Goal: Task Accomplishment & Management: Complete application form

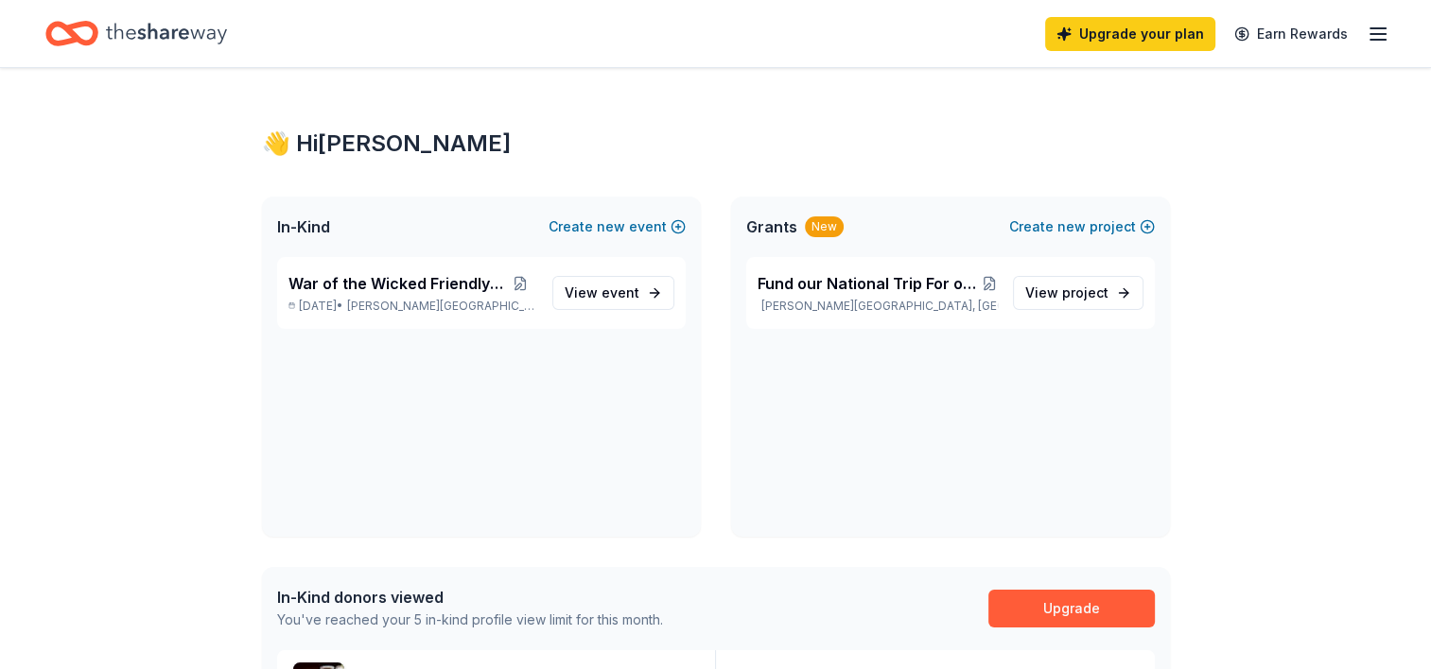
scroll to position [693, 0]
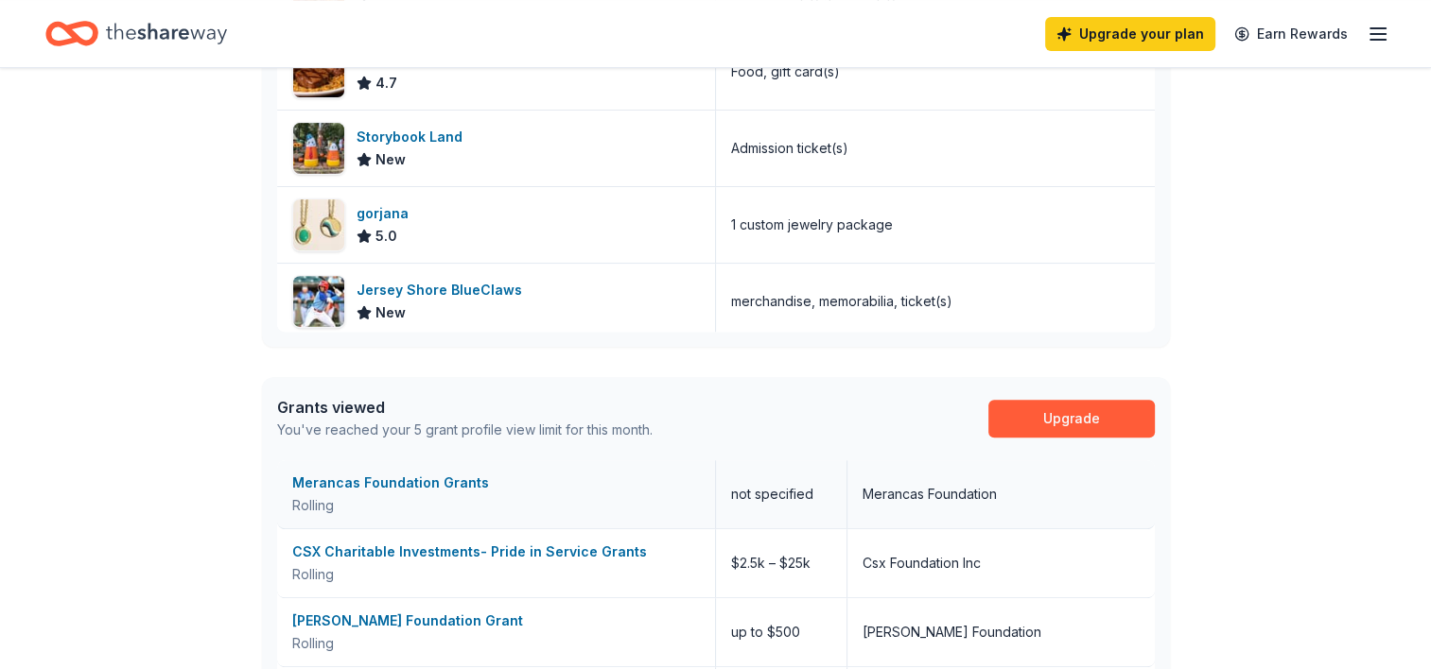
click at [442, 479] on div "Merancas Foundation Grants" at bounding box center [496, 483] width 408 height 23
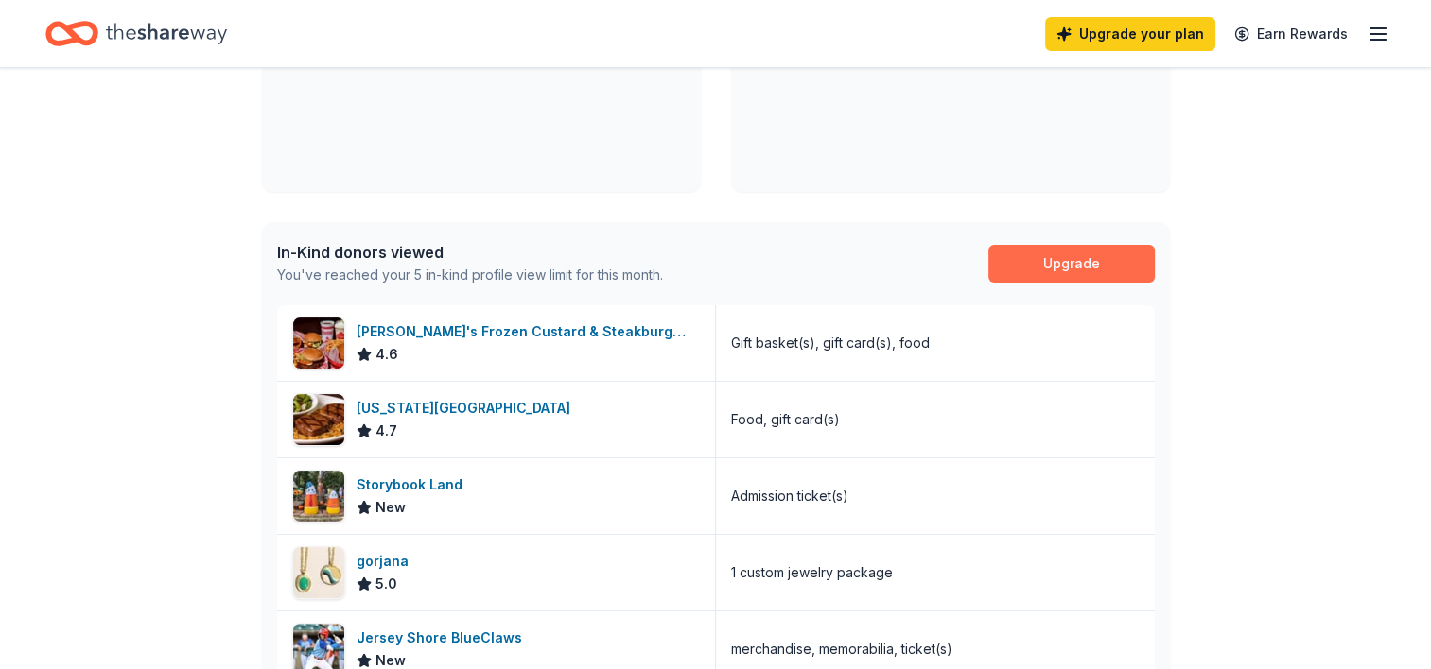
click at [1131, 271] on link "Upgrade" at bounding box center [1071, 264] width 166 height 38
click at [1040, 265] on link "Upgrade" at bounding box center [1071, 264] width 166 height 38
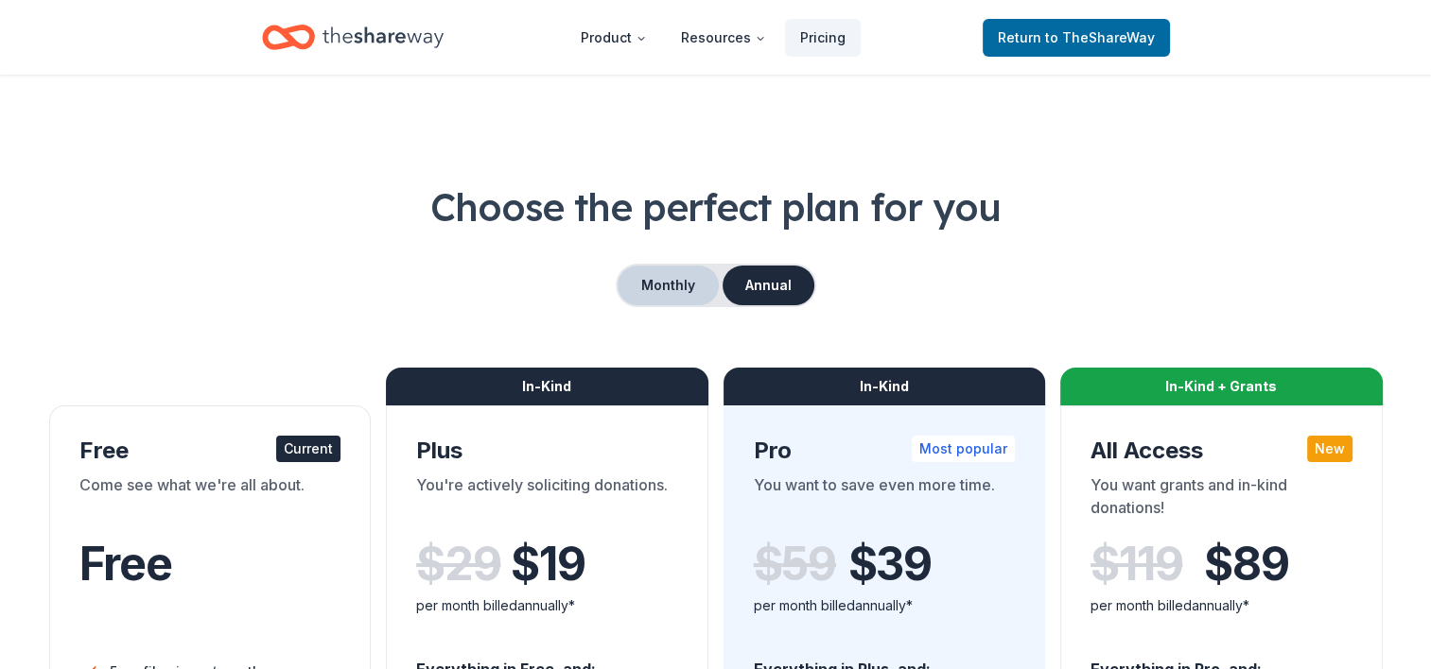
click at [688, 286] on button "Monthly" at bounding box center [667, 286] width 101 height 40
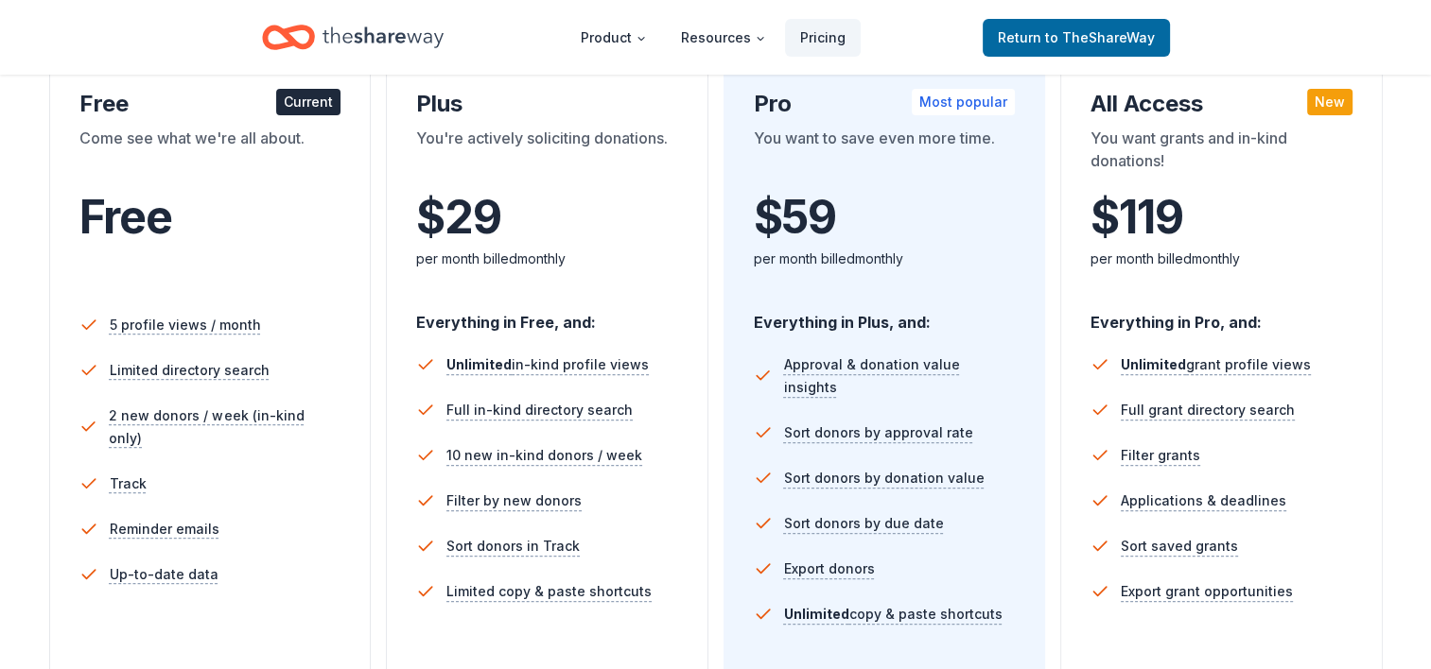
scroll to position [1, 0]
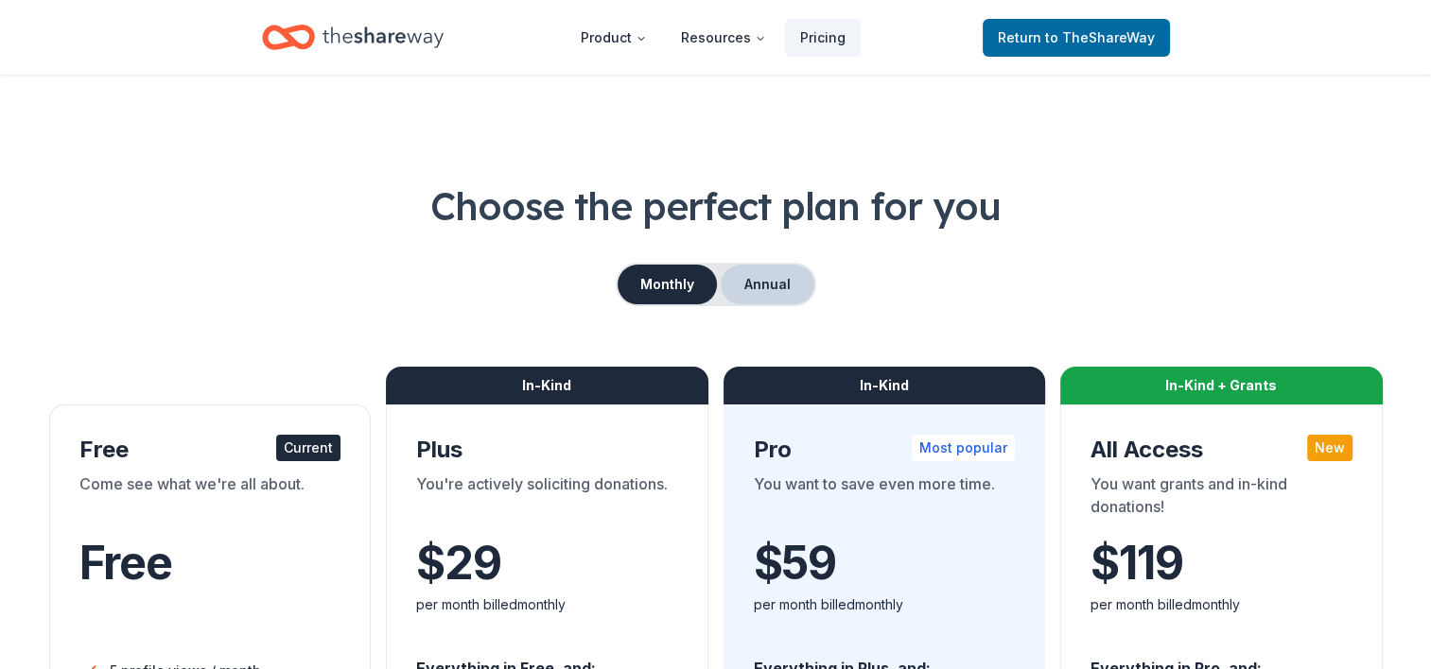
click at [755, 287] on button "Annual" at bounding box center [767, 285] width 94 height 40
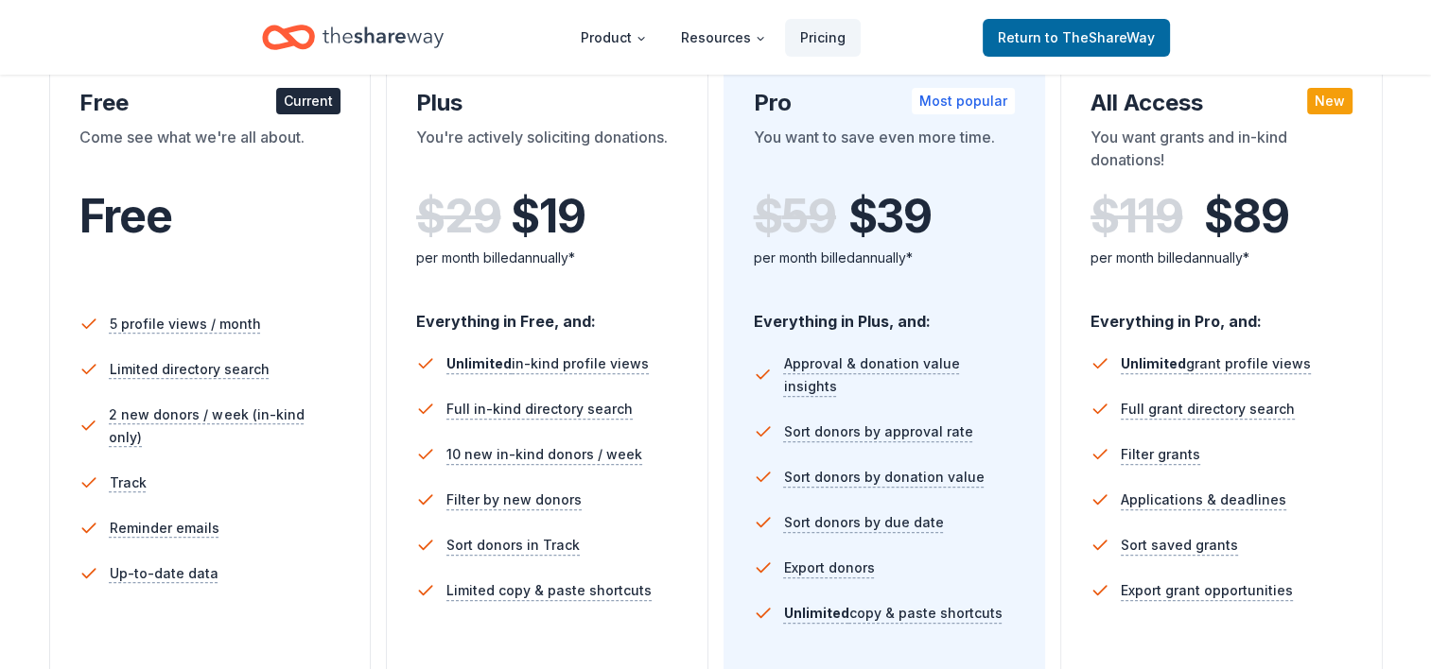
scroll to position [695, 0]
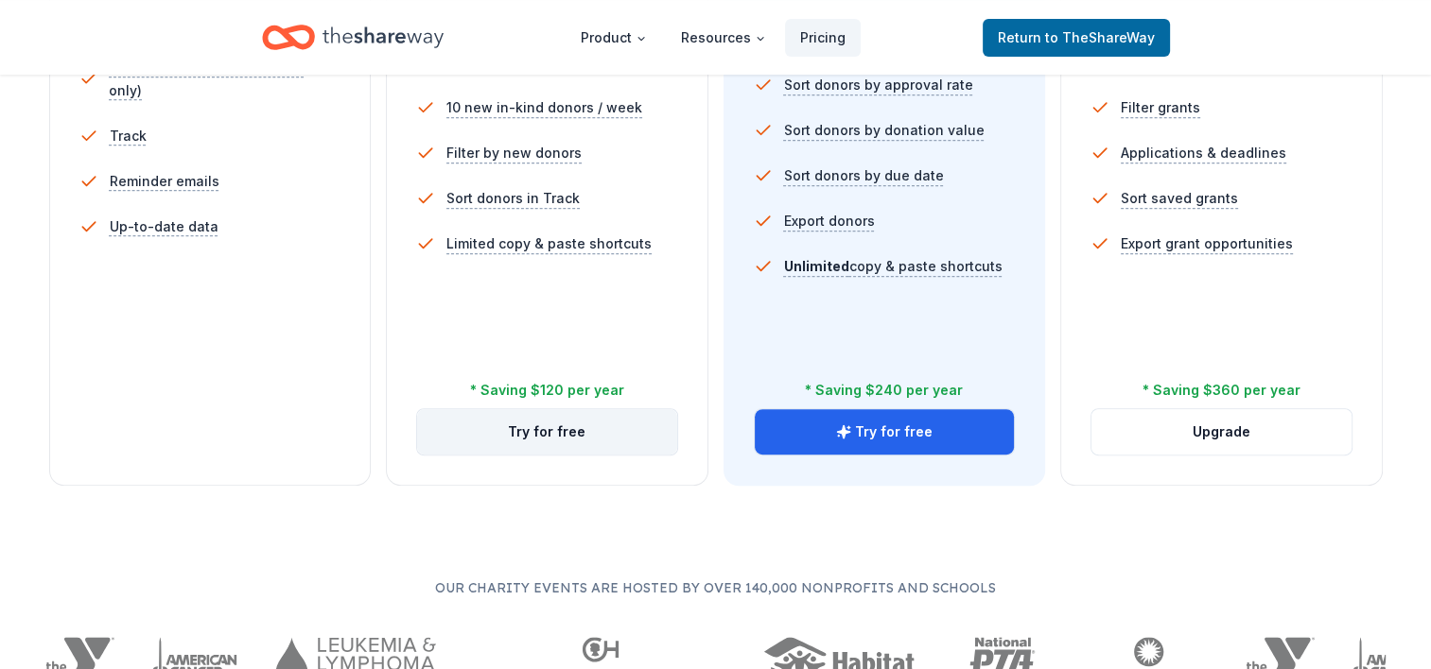
click at [512, 427] on button "Try for free" at bounding box center [547, 431] width 260 height 45
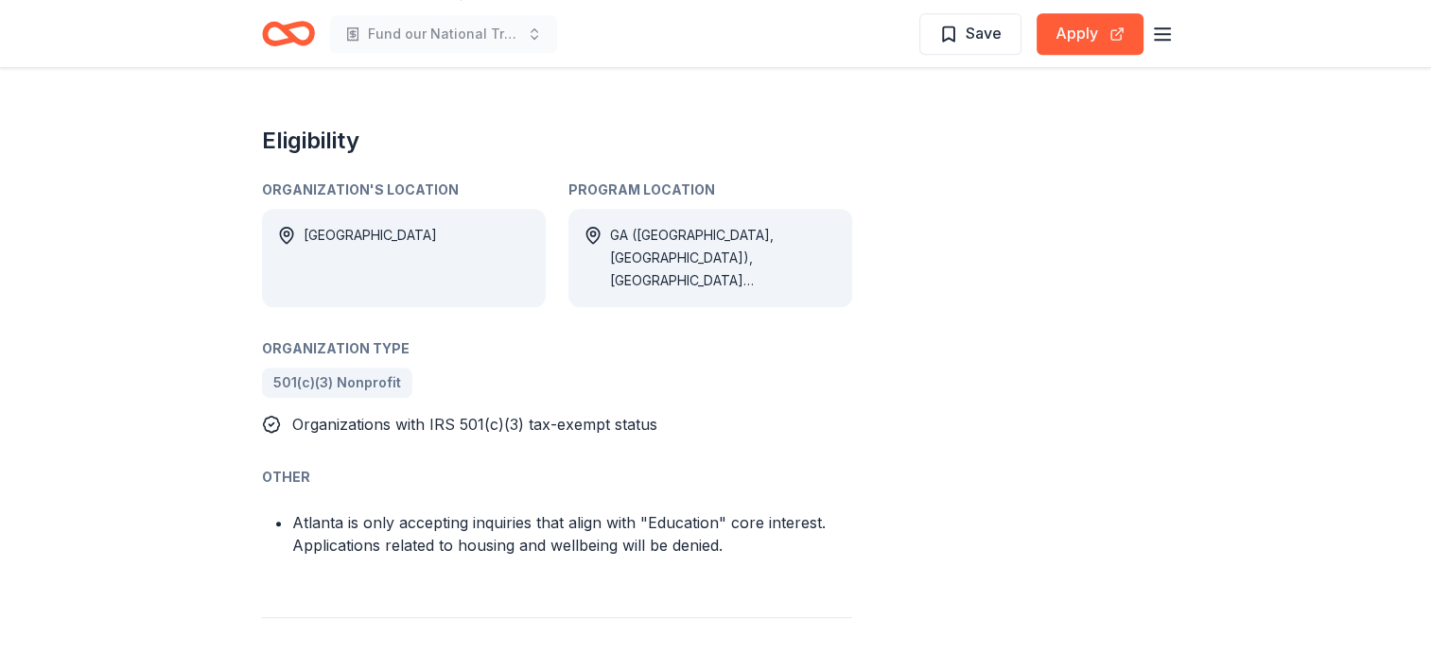
scroll to position [1040, 0]
click at [1080, 42] on button "Apply" at bounding box center [1089, 34] width 107 height 42
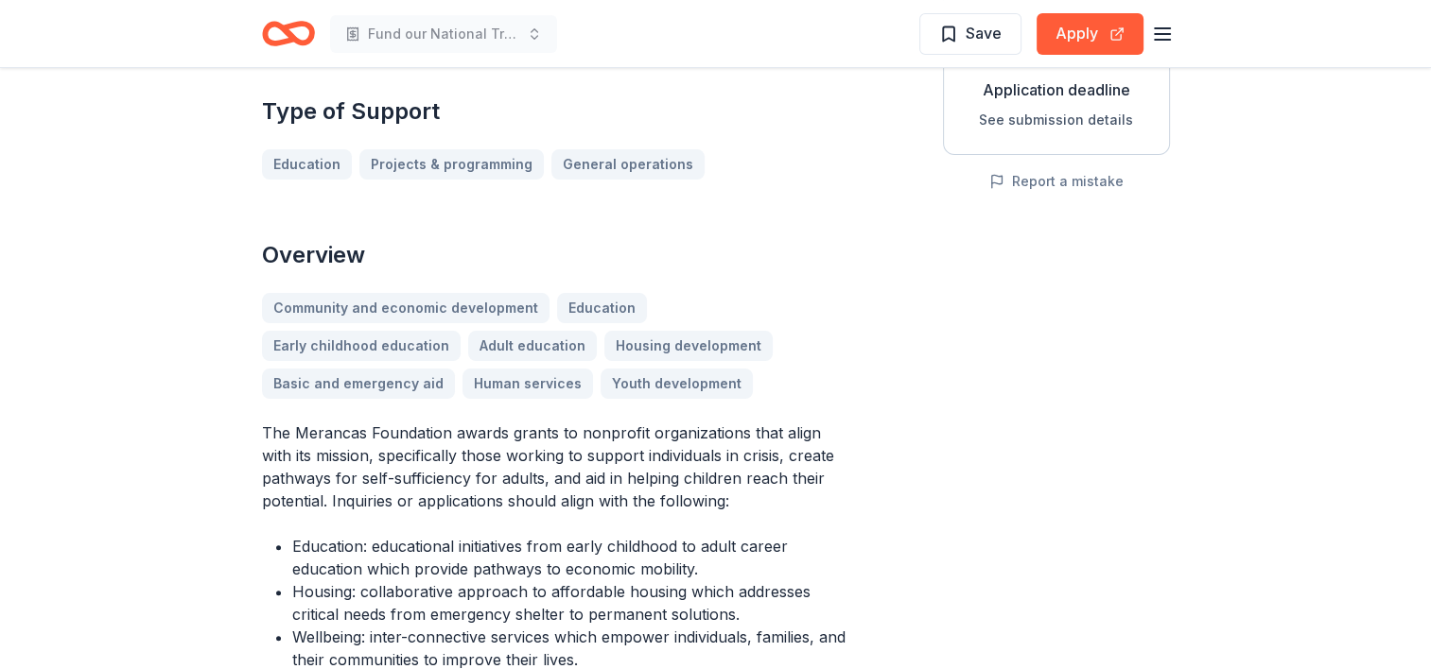
scroll to position [0, 0]
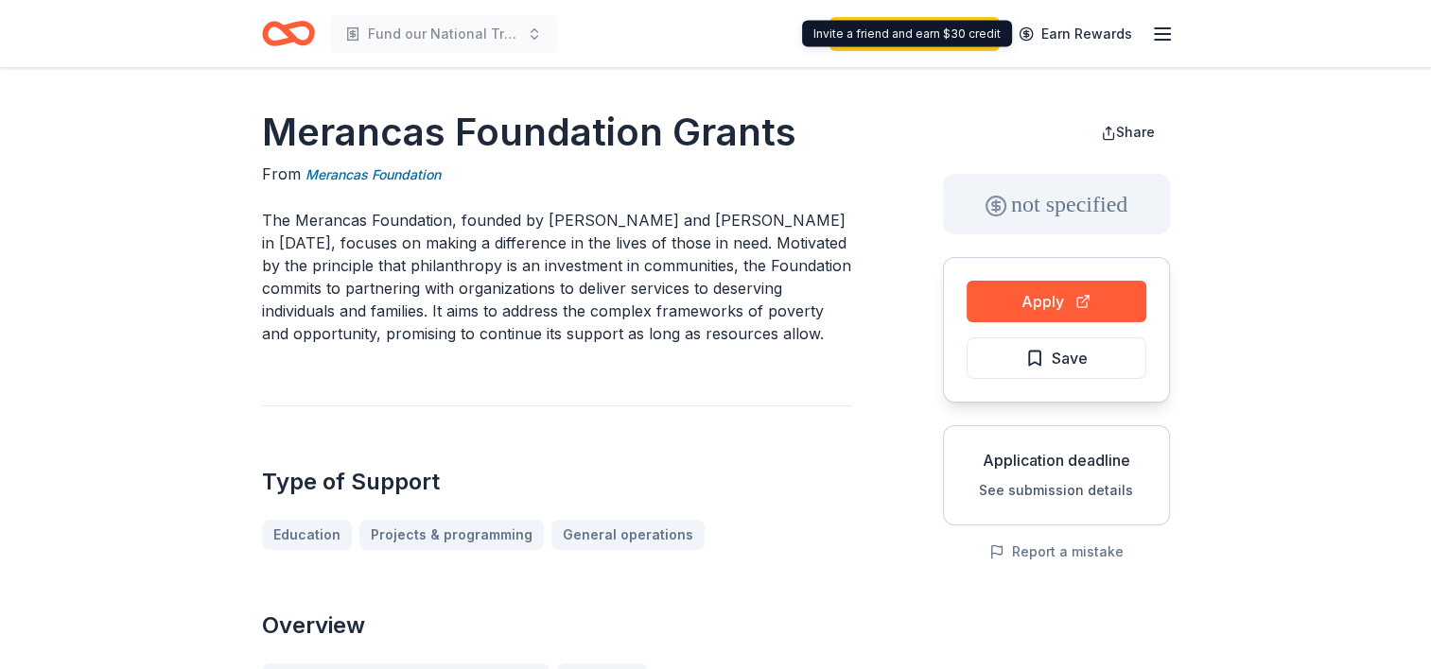
click at [1169, 34] on icon "button" at bounding box center [1162, 34] width 23 height 23
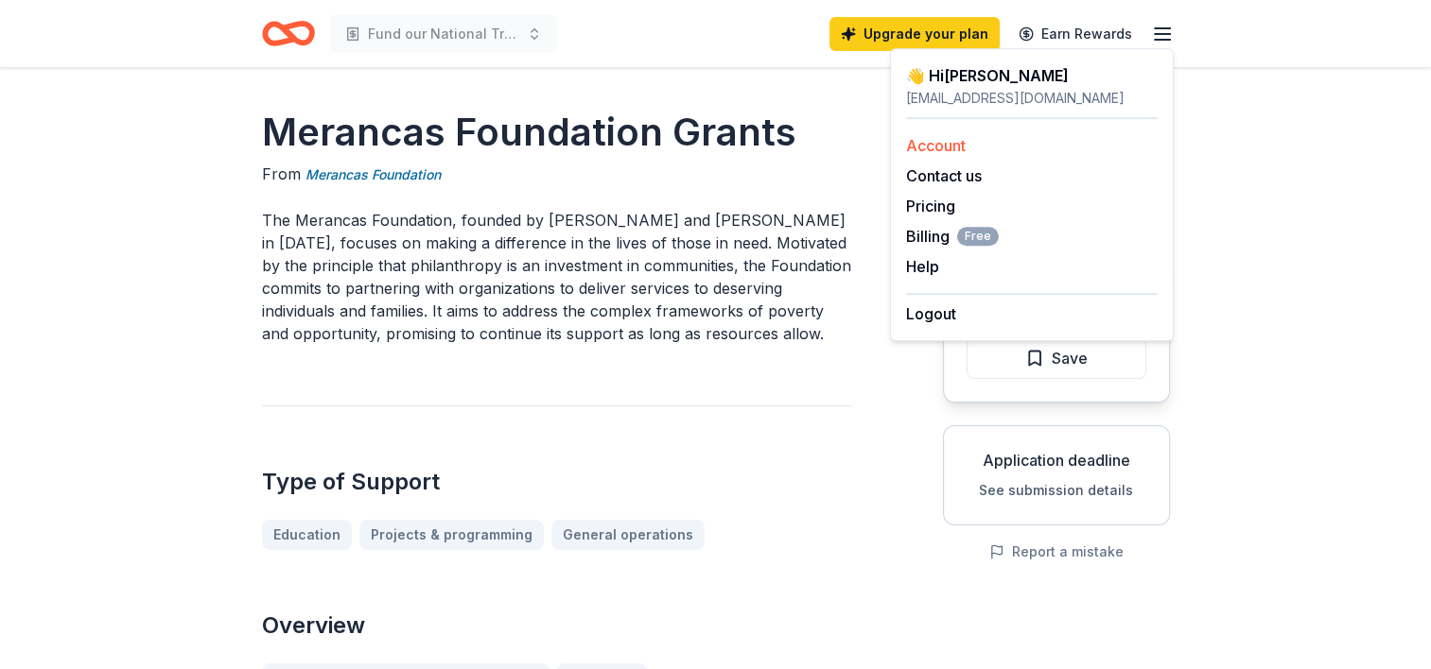
click at [972, 147] on div "Account" at bounding box center [1032, 145] width 252 height 23
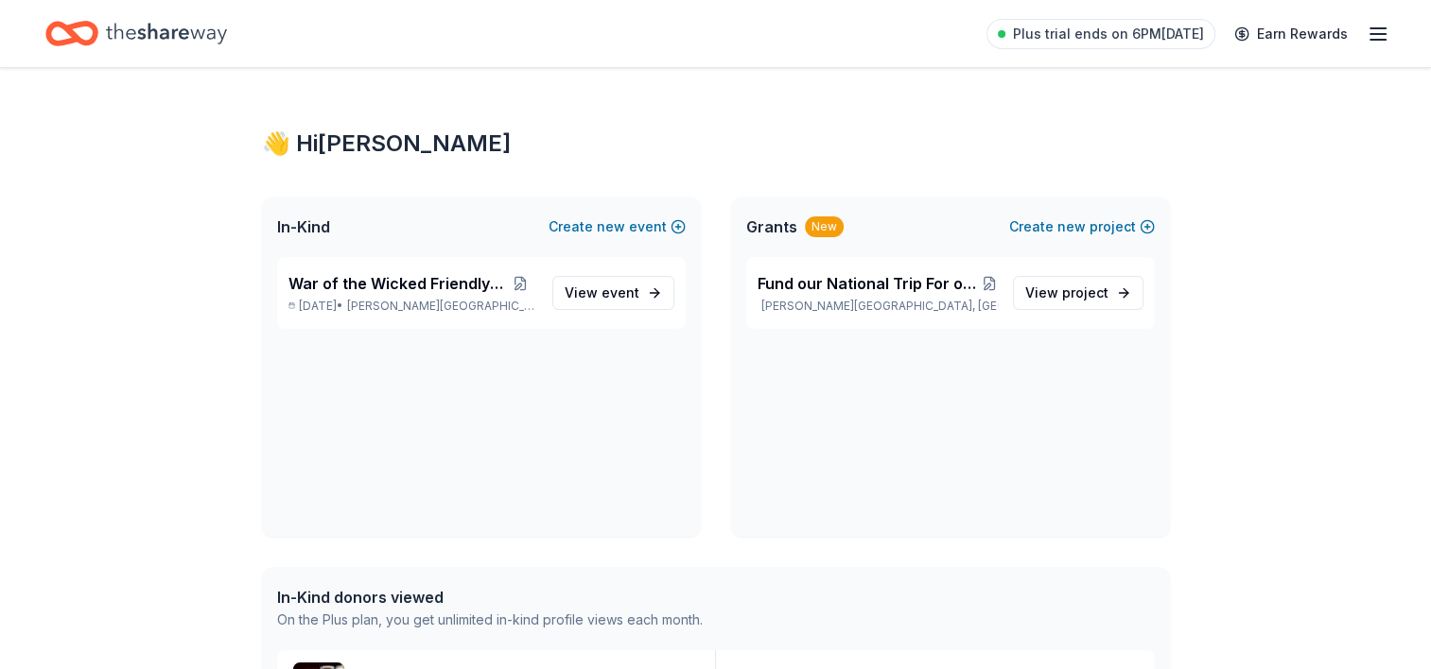
click at [136, 26] on icon "Home" at bounding box center [166, 33] width 121 height 39
click at [598, 295] on span "View event" at bounding box center [601, 293] width 75 height 23
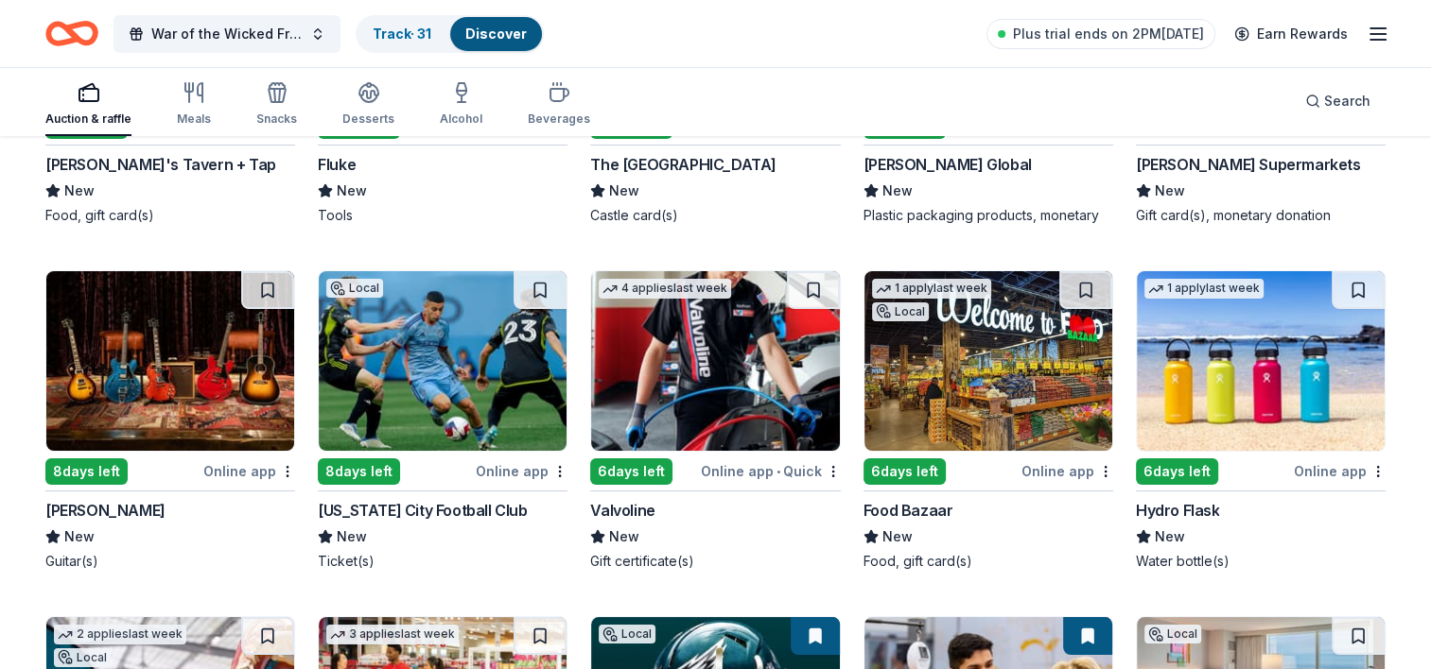
scroll to position [6584, 0]
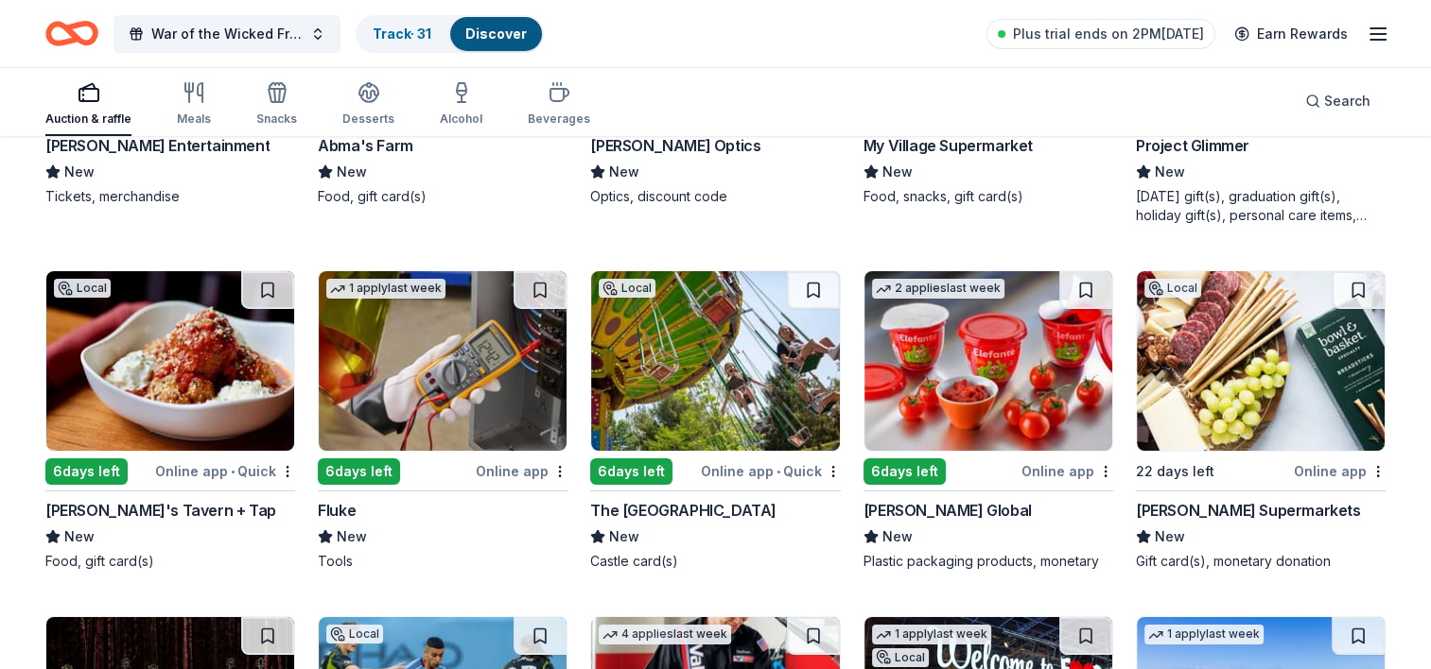
click at [1188, 391] on img at bounding box center [1260, 361] width 248 height 180
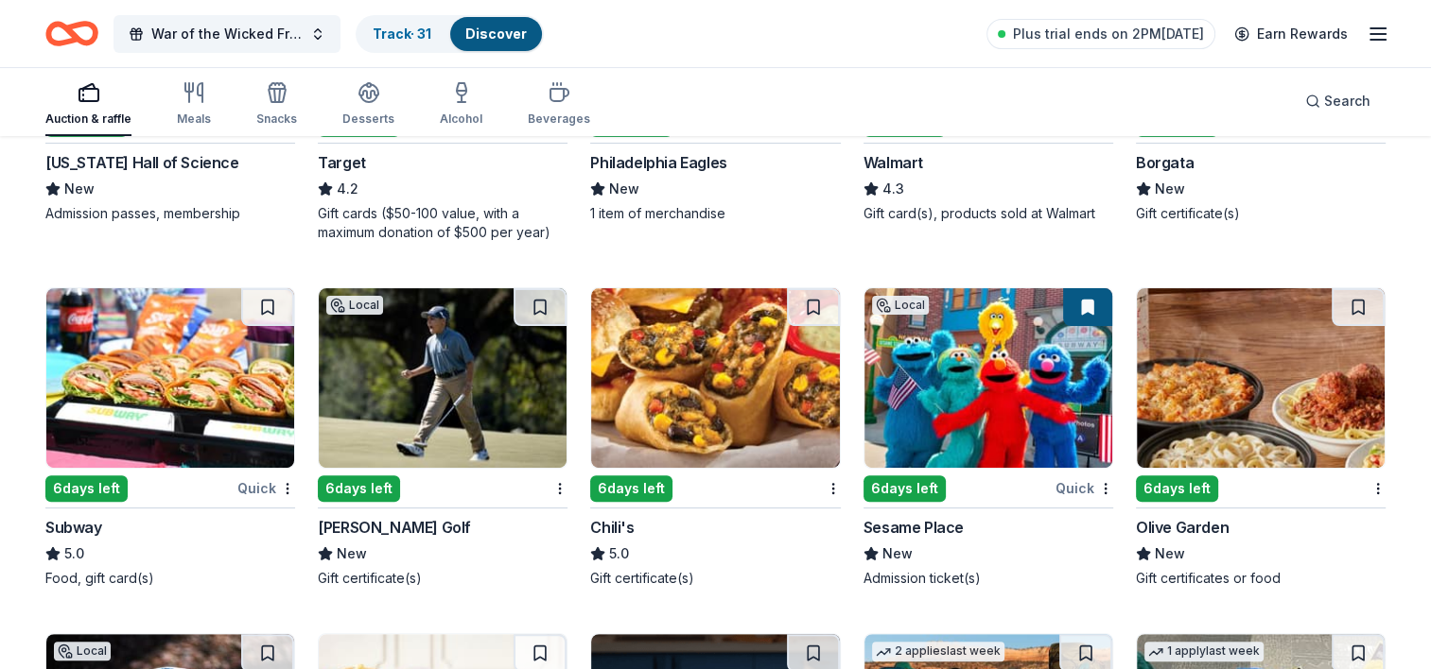
scroll to position [7970, 0]
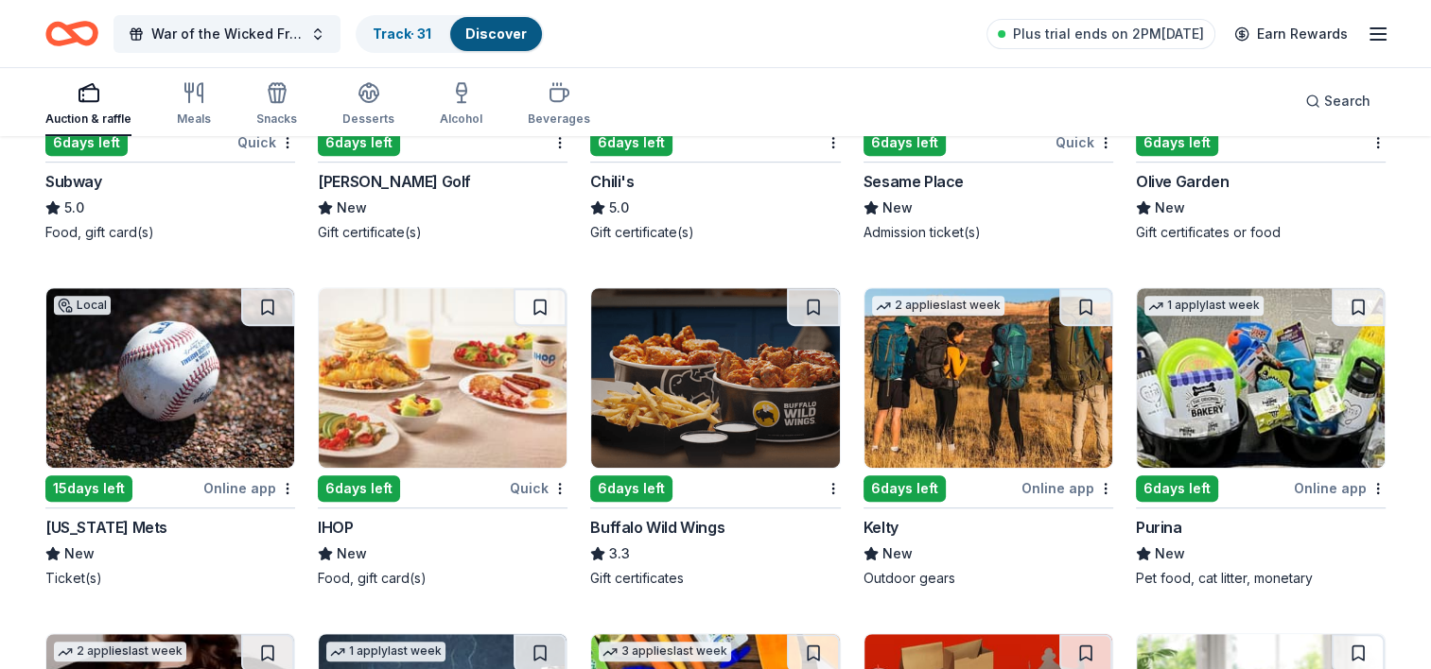
click at [742, 370] on img at bounding box center [715, 378] width 248 height 180
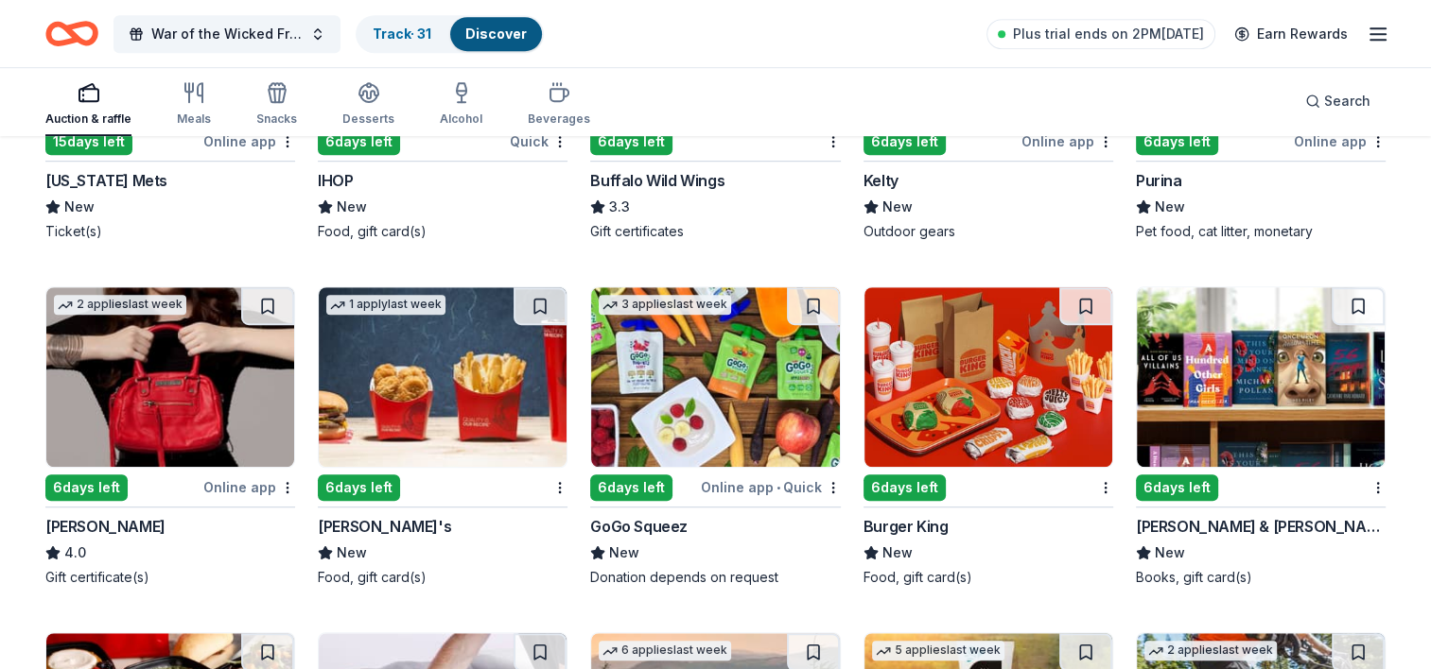
click at [1203, 363] on img at bounding box center [1260, 377] width 248 height 180
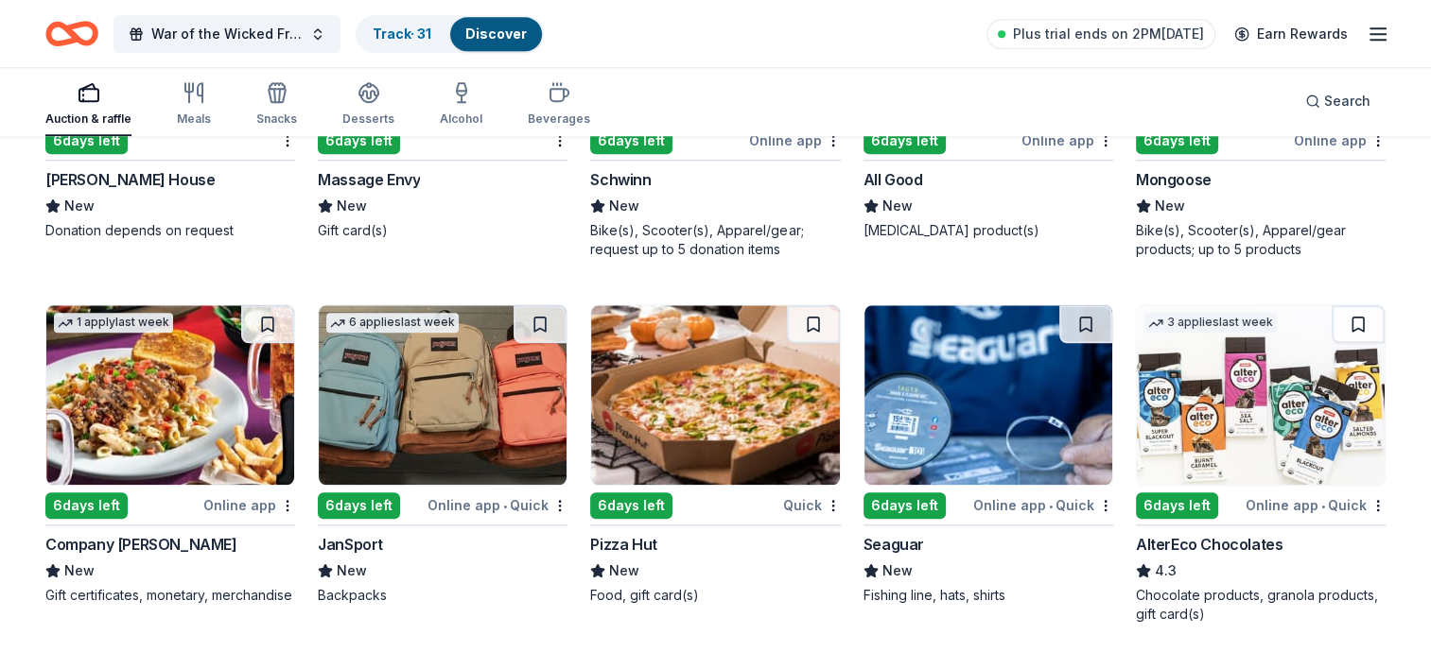
scroll to position [9358, 0]
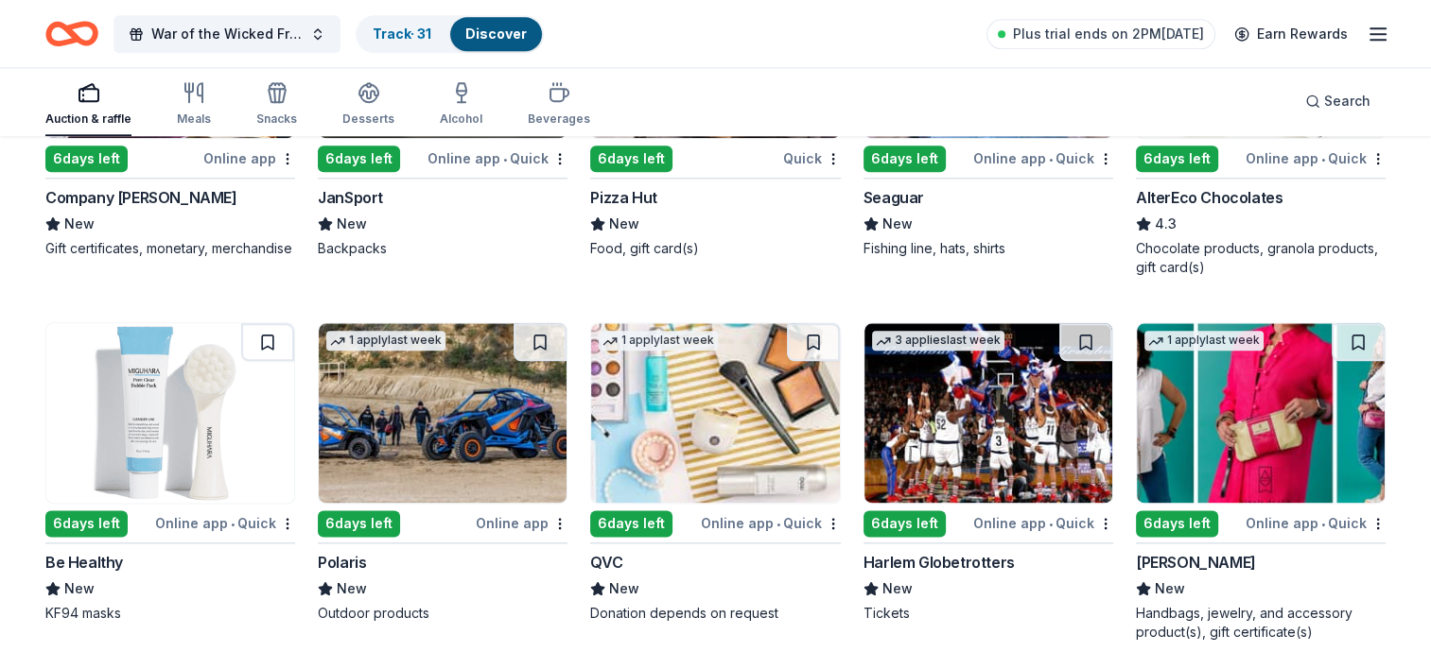
click at [991, 433] on img at bounding box center [988, 413] width 248 height 180
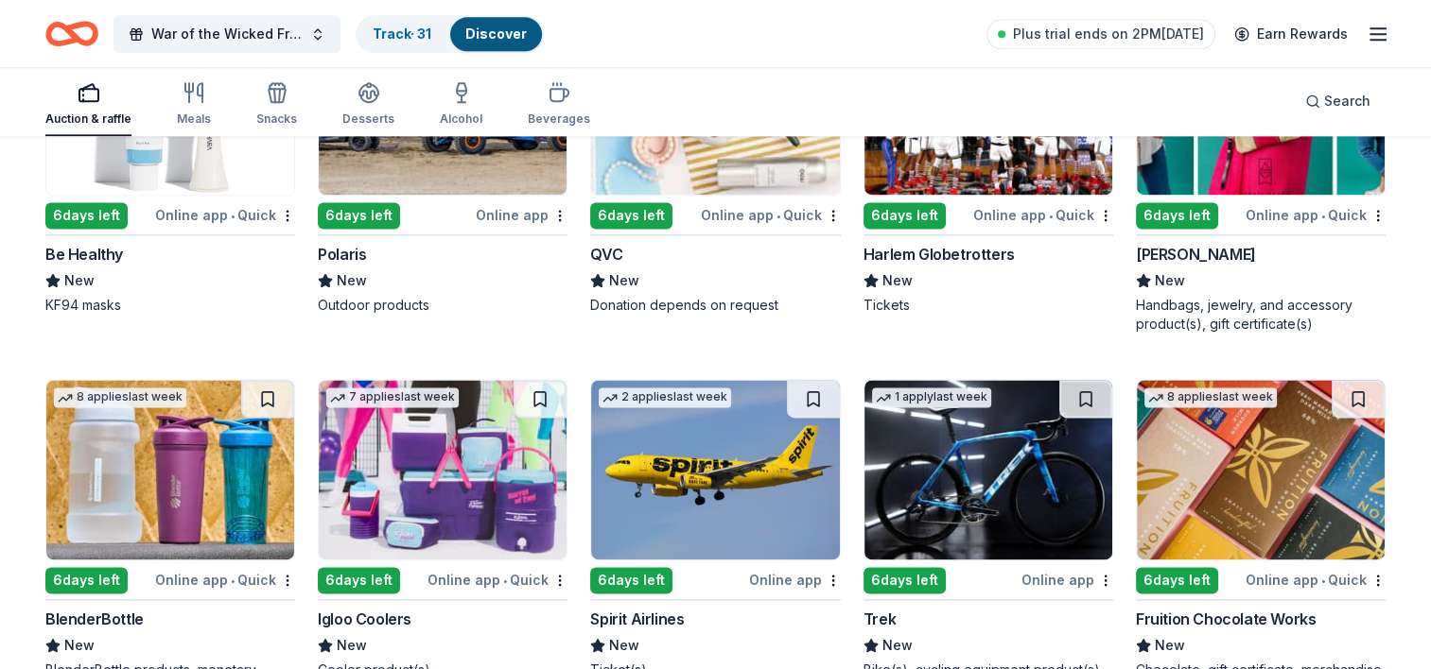
scroll to position [9698, 0]
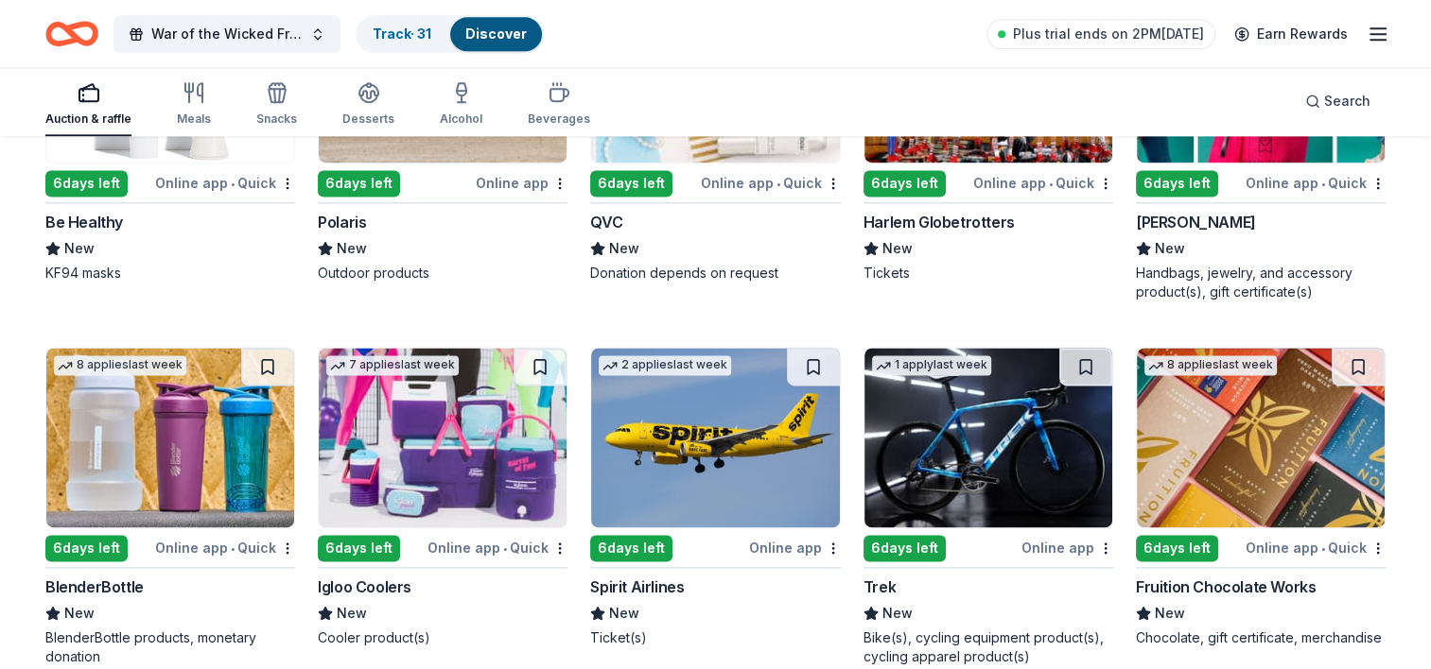
click at [408, 442] on img at bounding box center [443, 438] width 248 height 180
click at [1213, 460] on img at bounding box center [1260, 438] width 248 height 180
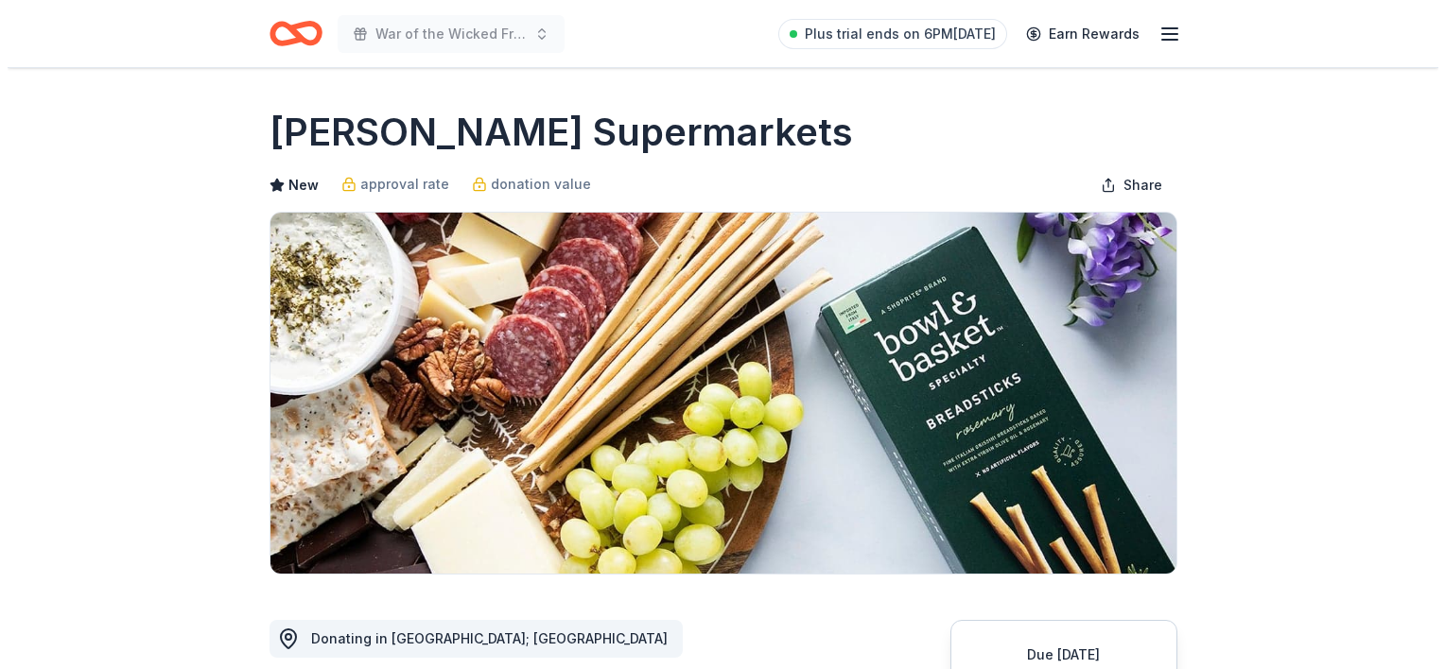
scroll to position [346, 0]
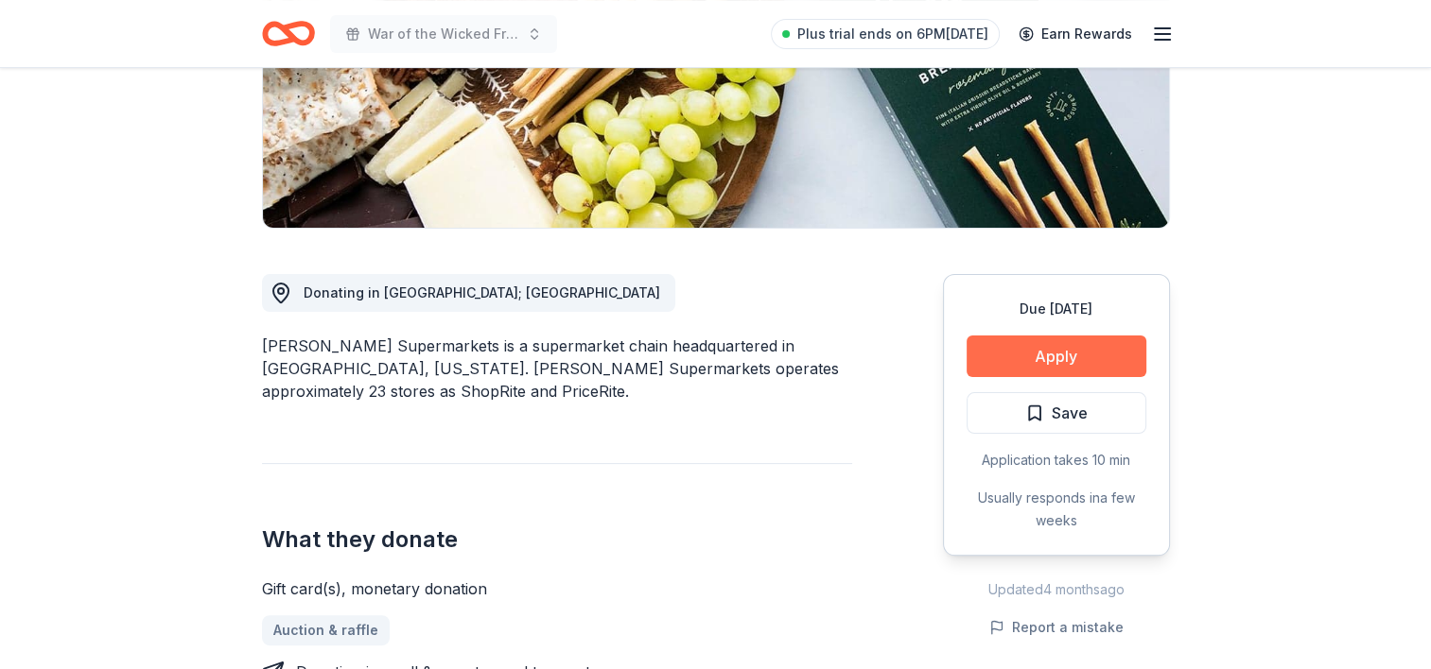
click at [1000, 347] on button "Apply" at bounding box center [1056, 357] width 180 height 42
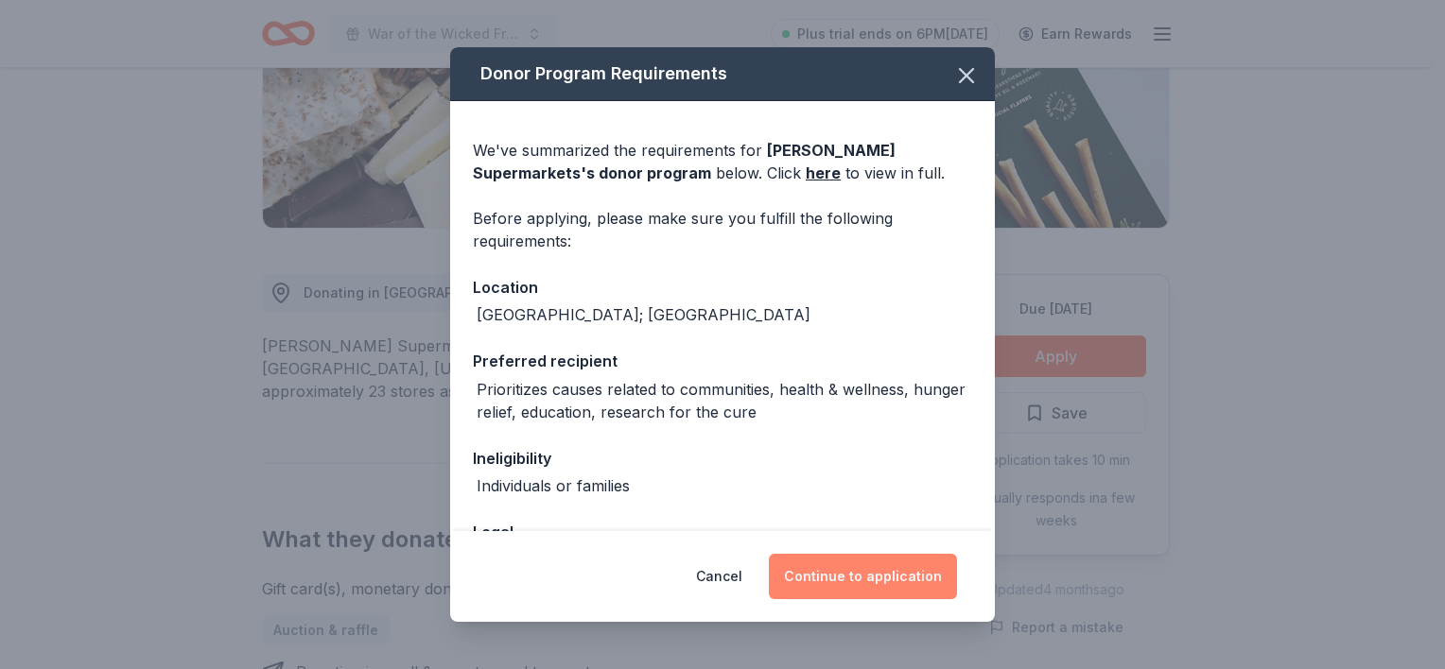
click at [817, 575] on button "Continue to application" at bounding box center [863, 576] width 188 height 45
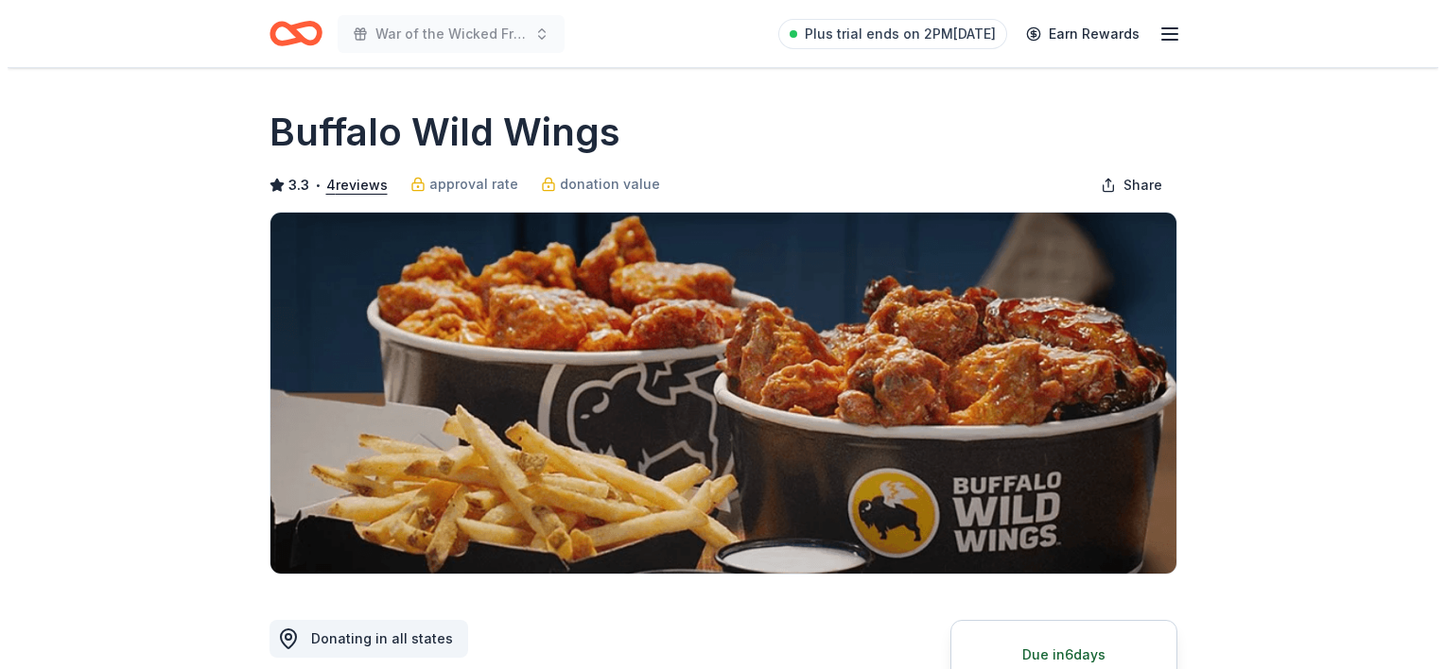
scroll to position [693, 0]
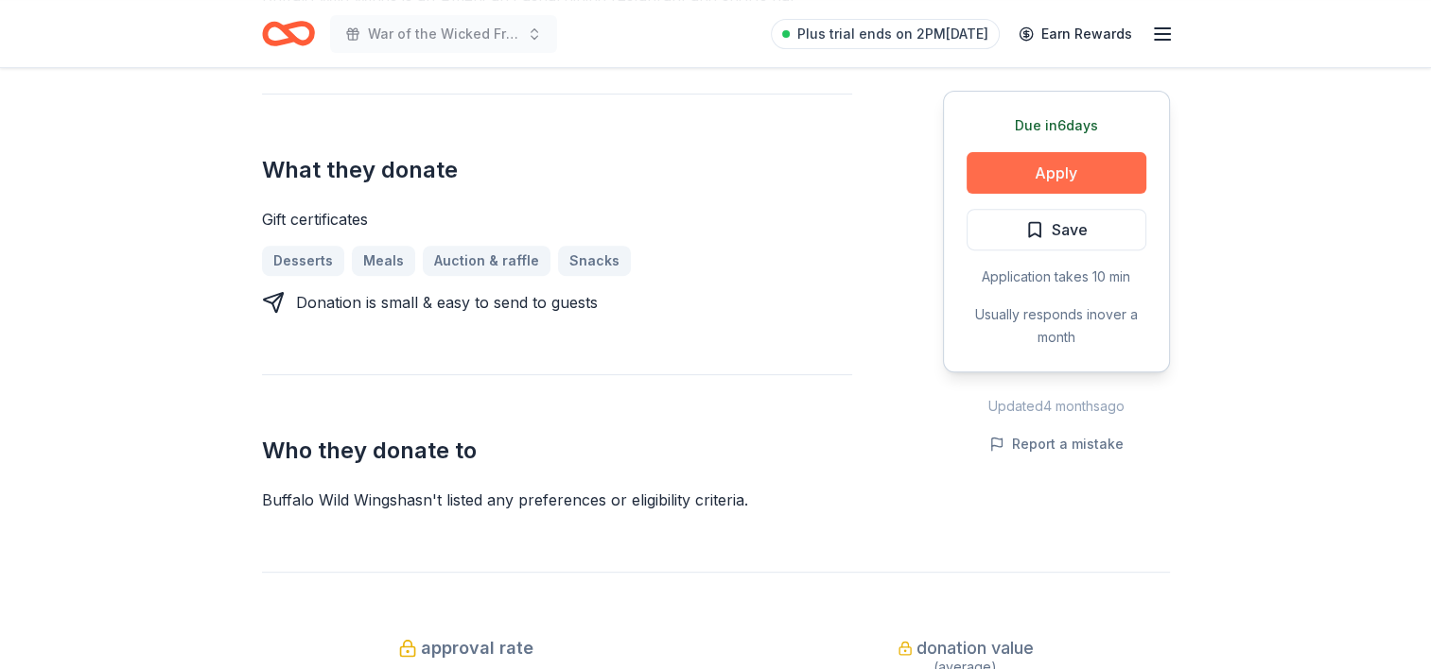
click at [1009, 160] on button "Apply" at bounding box center [1056, 173] width 180 height 42
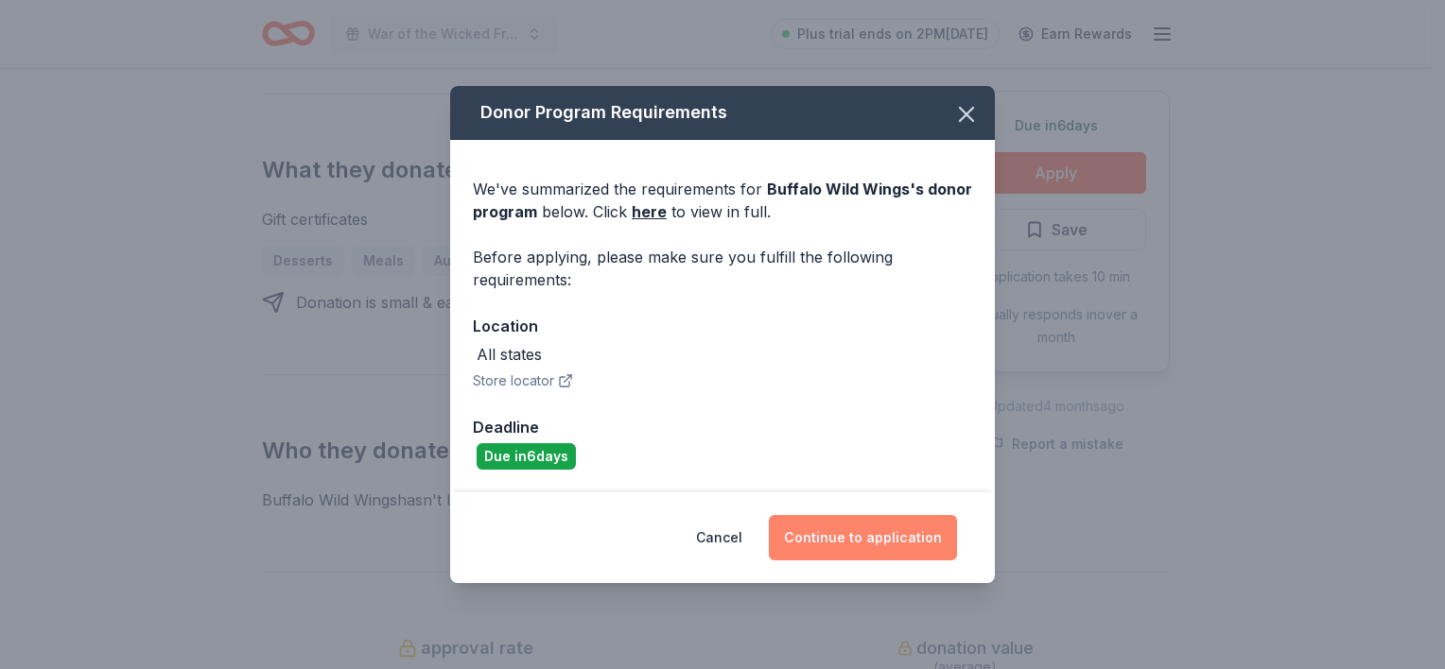
click at [857, 548] on button "Continue to application" at bounding box center [863, 537] width 188 height 45
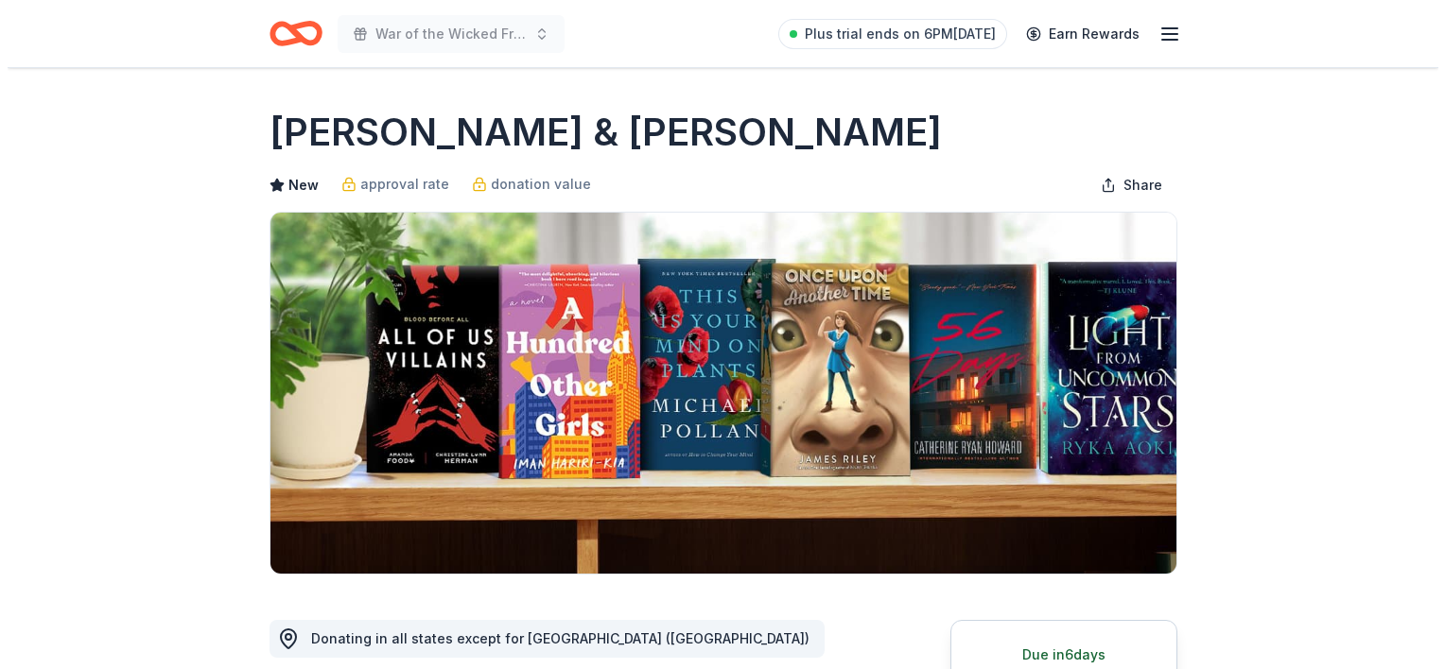
scroll to position [693, 0]
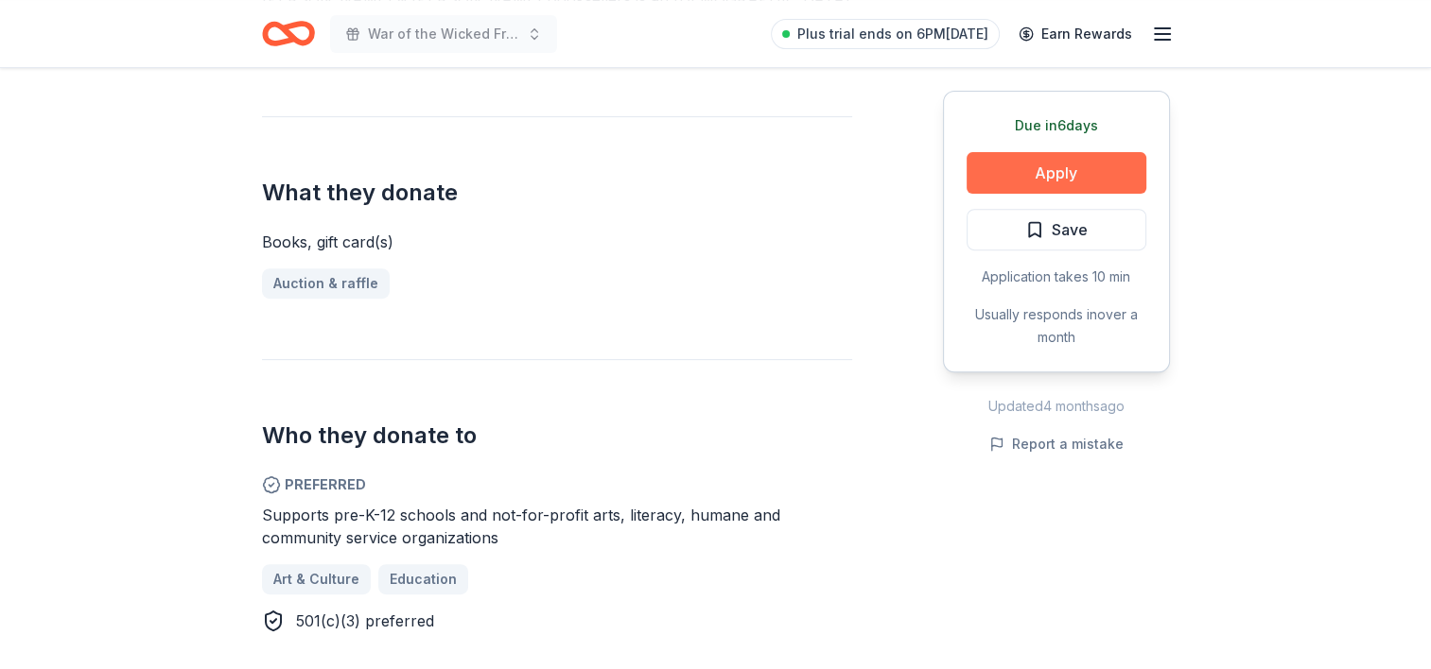
click at [1074, 181] on button "Apply" at bounding box center [1056, 173] width 180 height 42
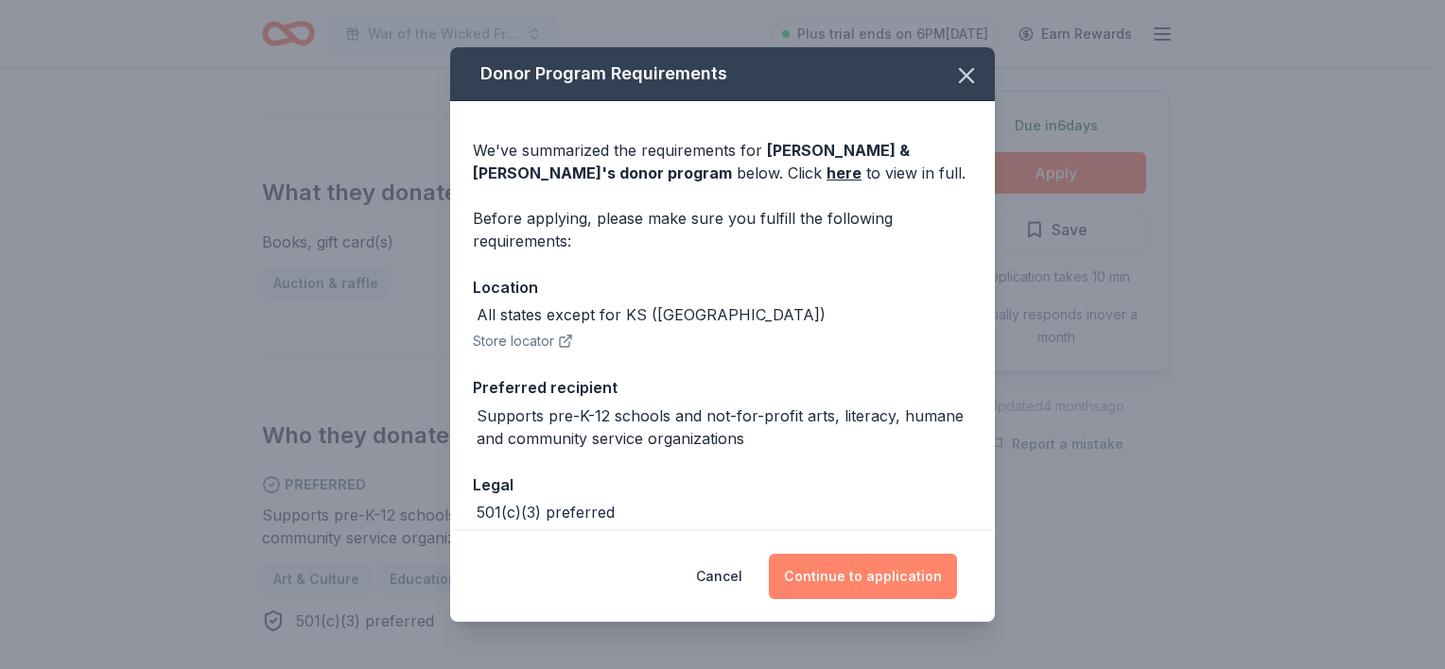
click at [881, 559] on button "Continue to application" at bounding box center [863, 576] width 188 height 45
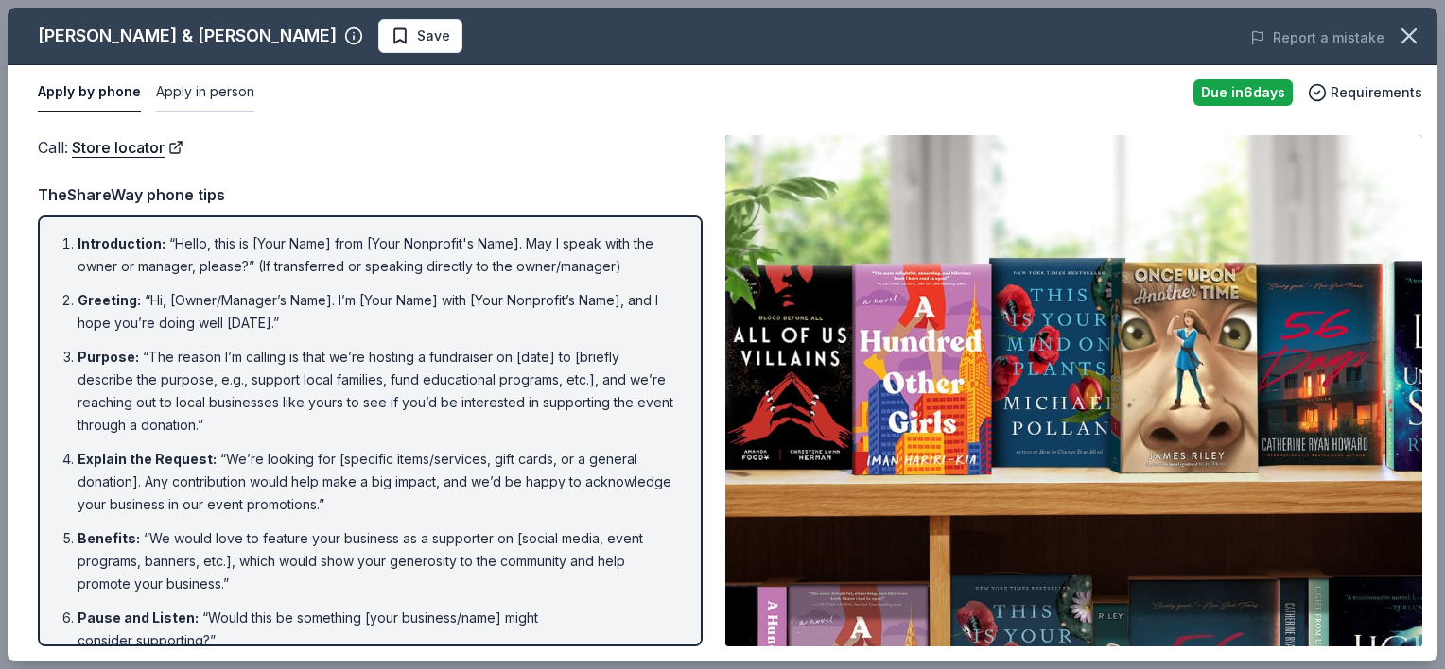
click at [227, 88] on button "Apply in person" at bounding box center [205, 93] width 98 height 40
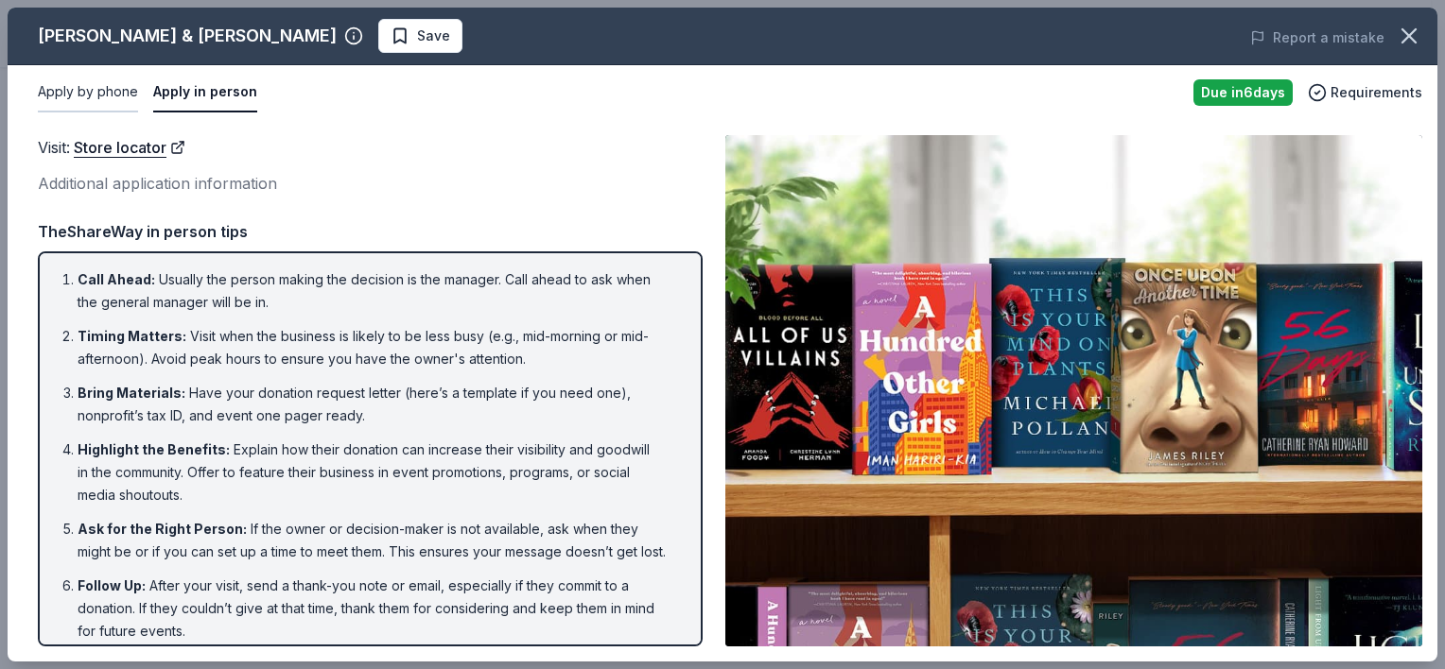
click at [81, 91] on button "Apply by phone" at bounding box center [88, 93] width 100 height 40
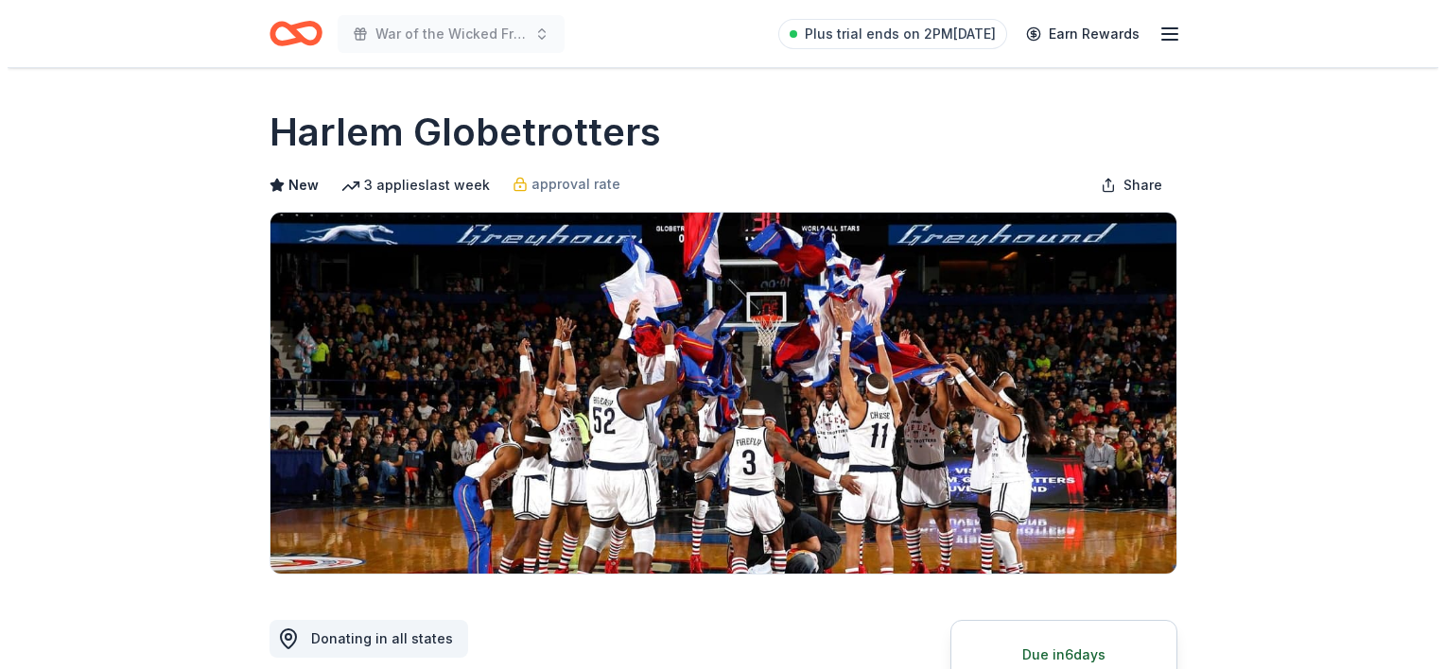
scroll to position [693, 0]
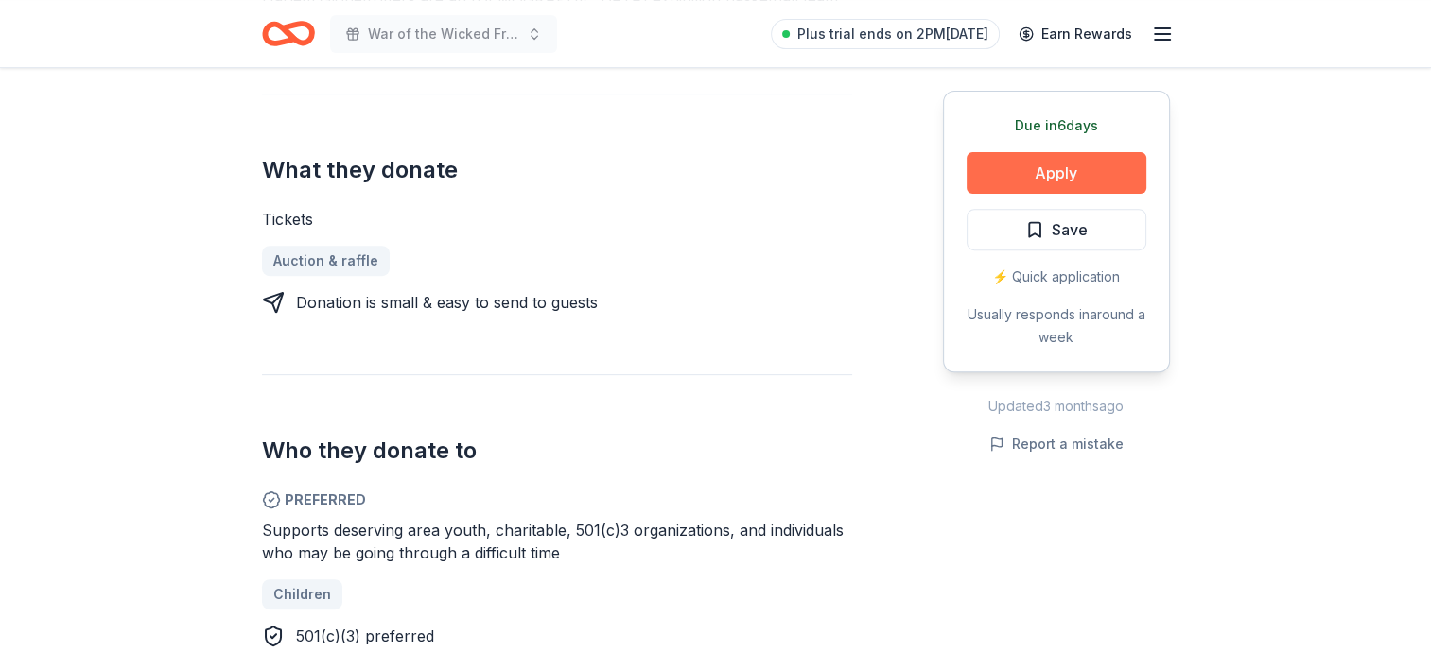
click at [1054, 178] on button "Apply" at bounding box center [1056, 173] width 180 height 42
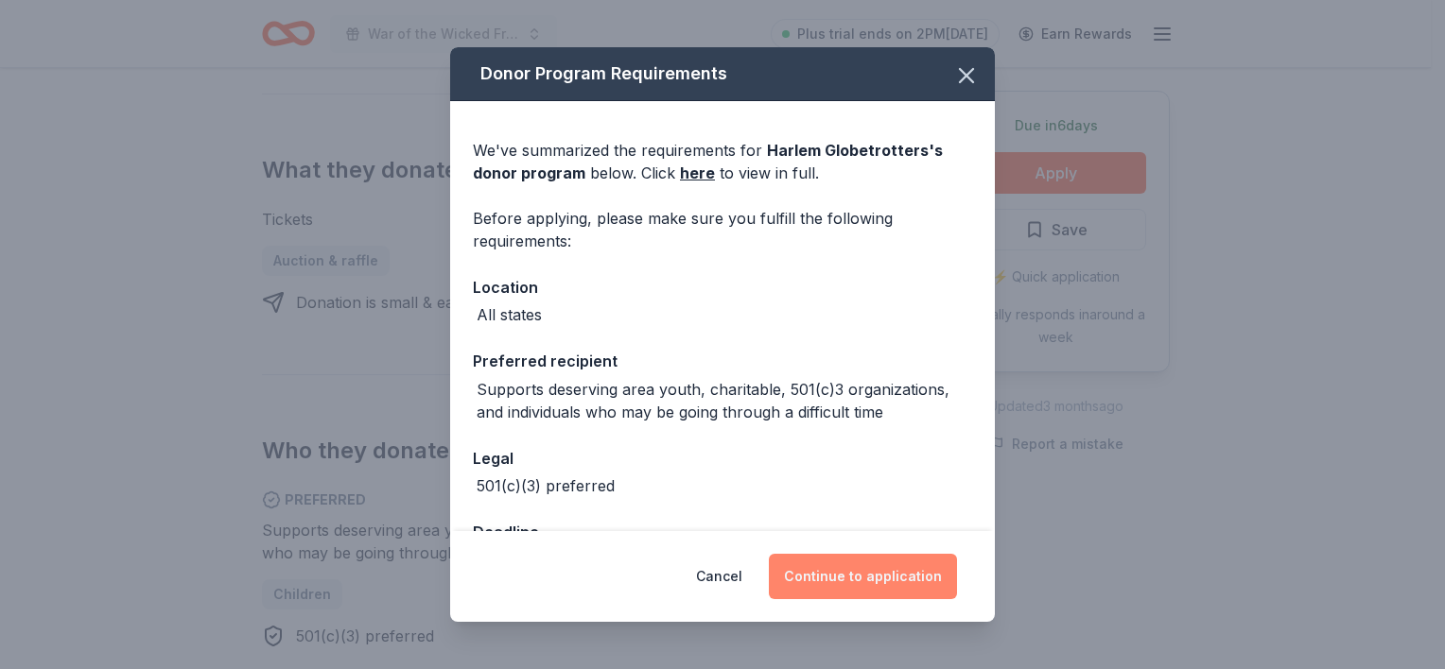
click at [835, 563] on button "Continue to application" at bounding box center [863, 576] width 188 height 45
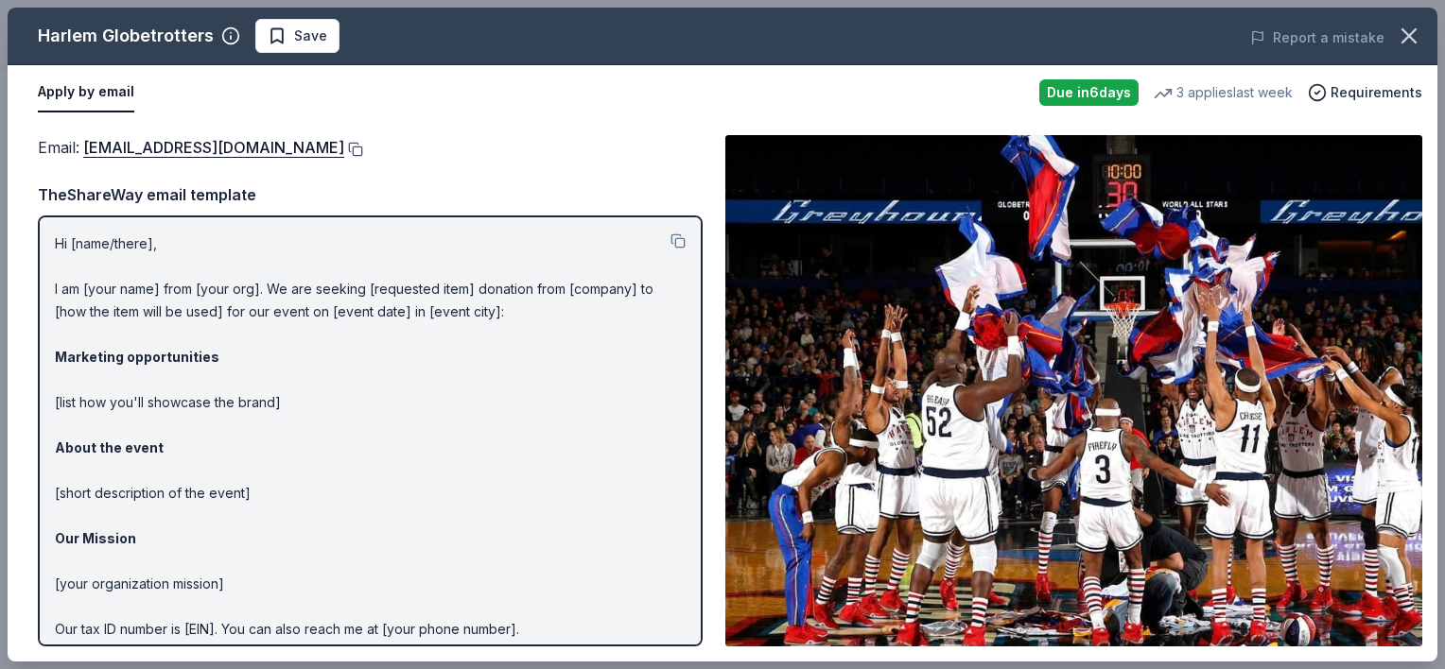
click at [344, 150] on button at bounding box center [353, 149] width 19 height 15
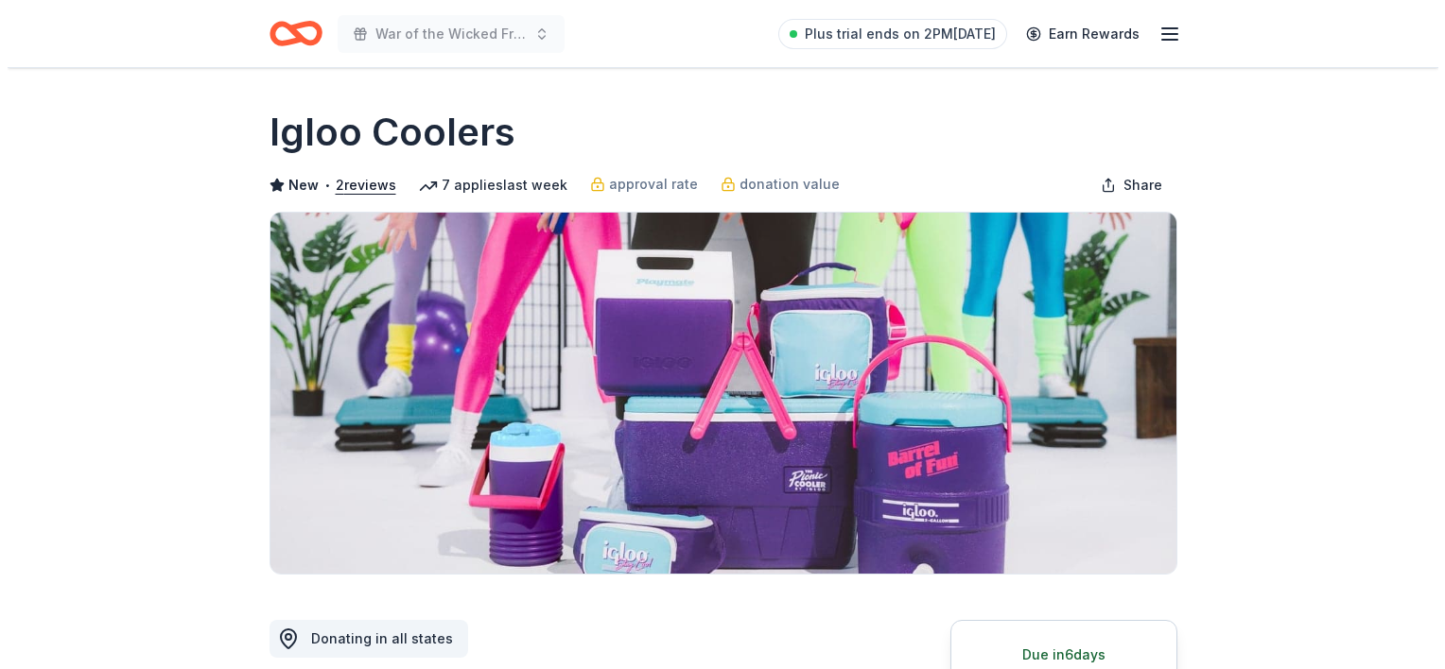
scroll to position [346, 0]
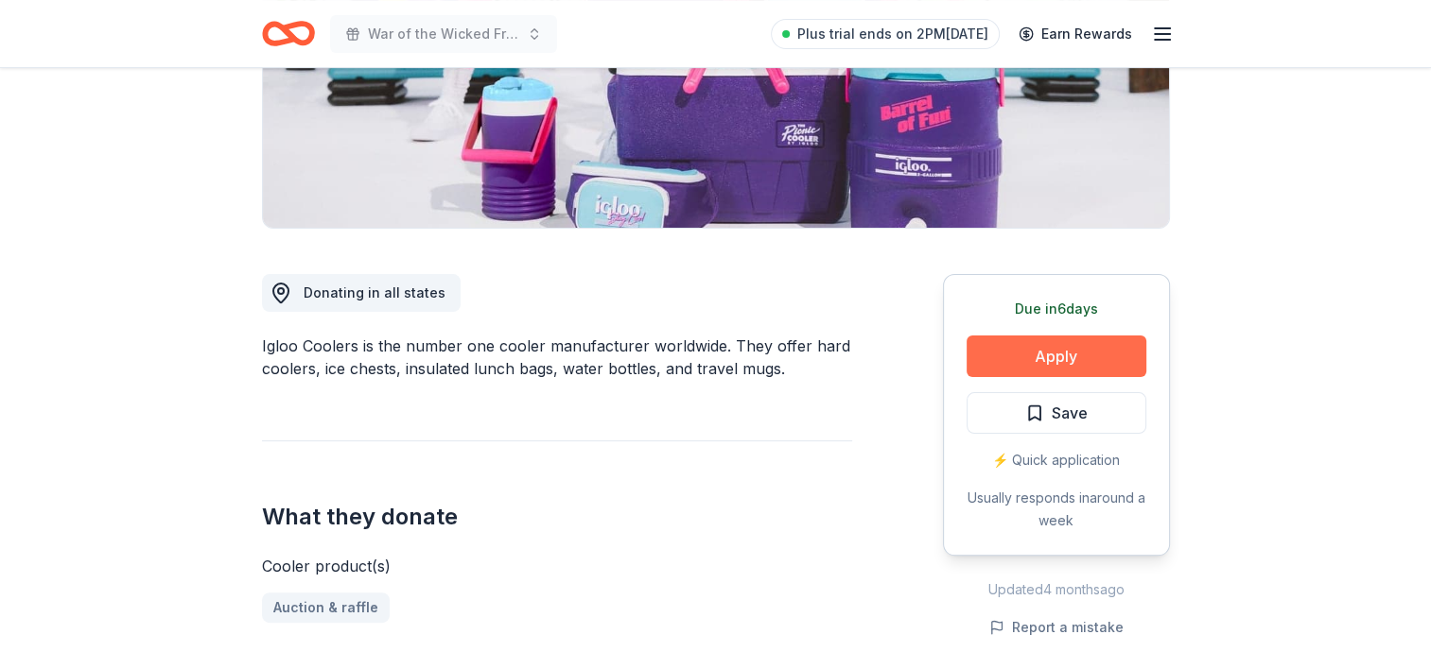
click at [1034, 349] on button "Apply" at bounding box center [1056, 357] width 180 height 42
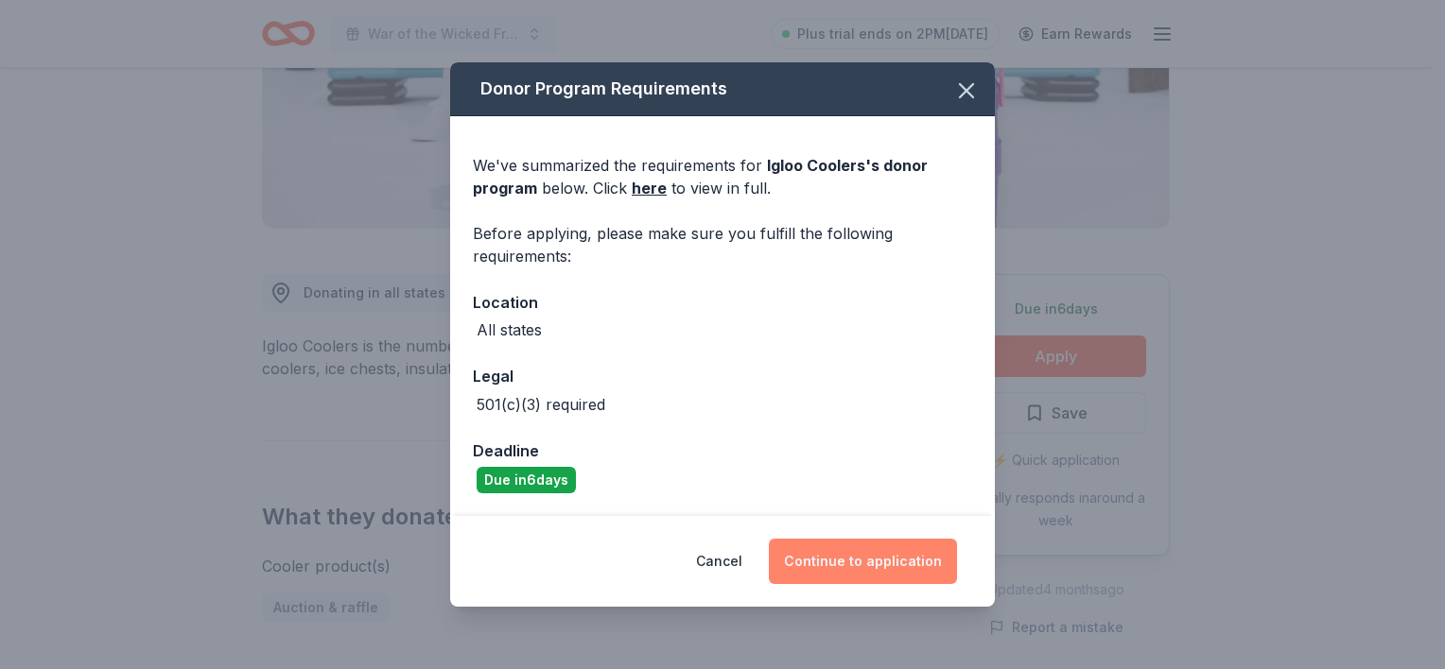
click at [915, 556] on button "Continue to application" at bounding box center [863, 561] width 188 height 45
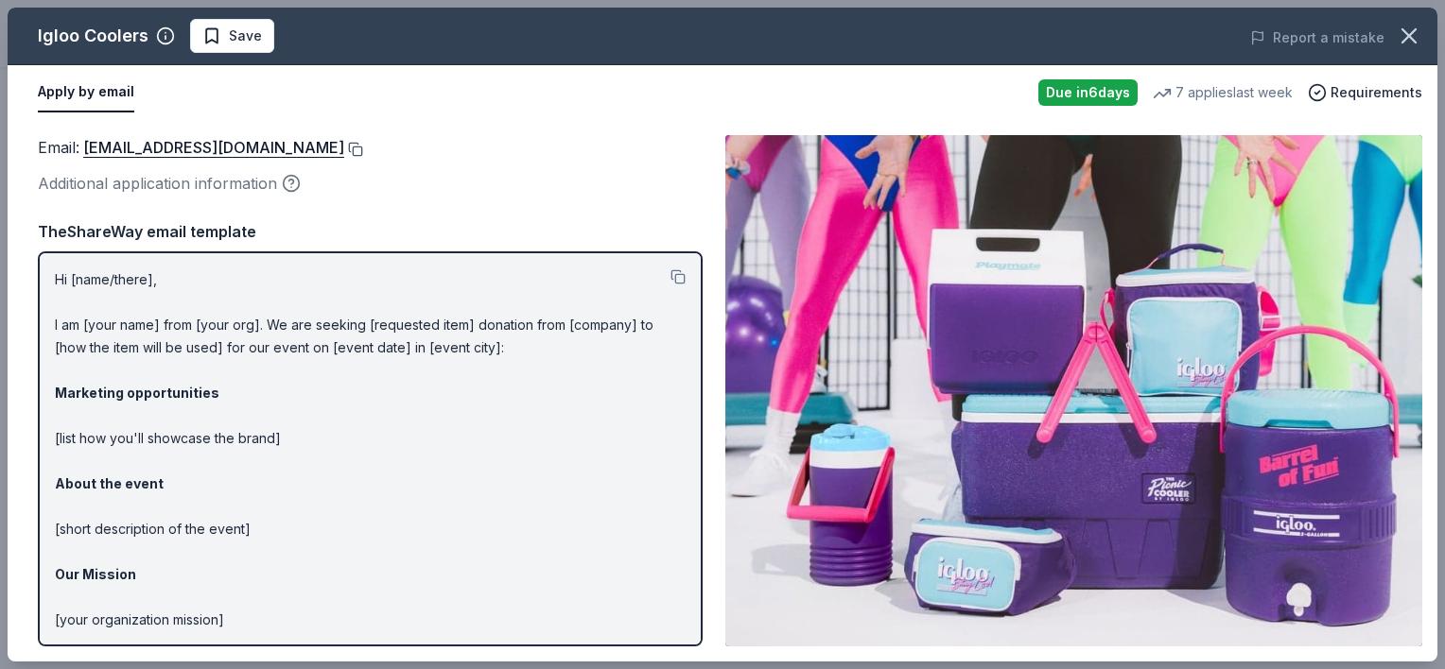
click at [344, 151] on button at bounding box center [353, 149] width 19 height 15
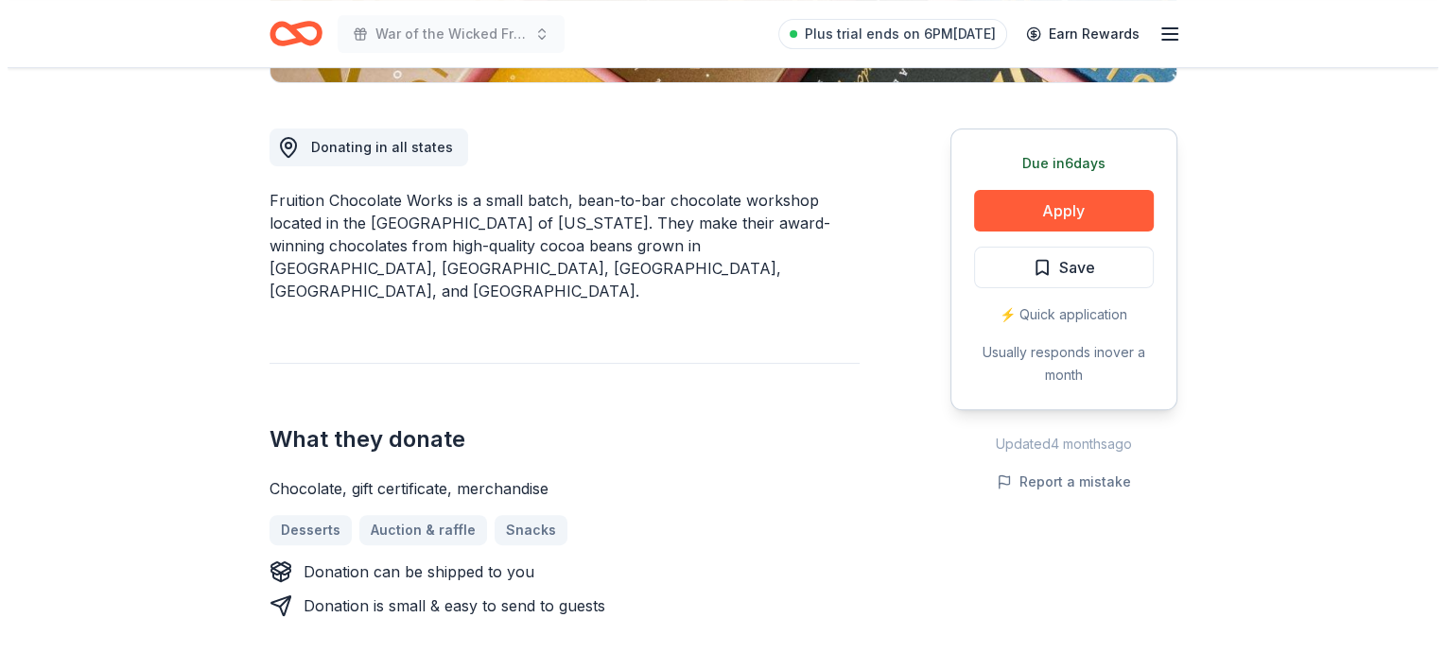
scroll to position [693, 0]
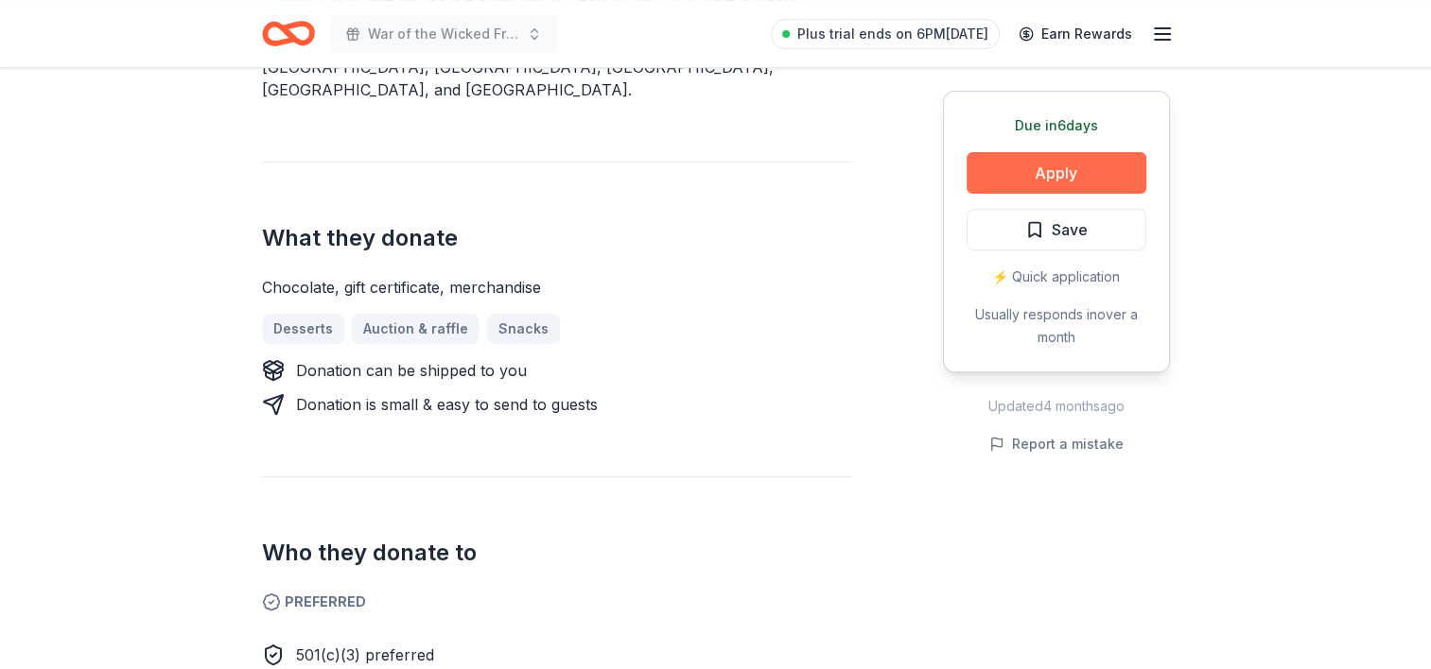
click at [1022, 186] on button "Apply" at bounding box center [1056, 173] width 180 height 42
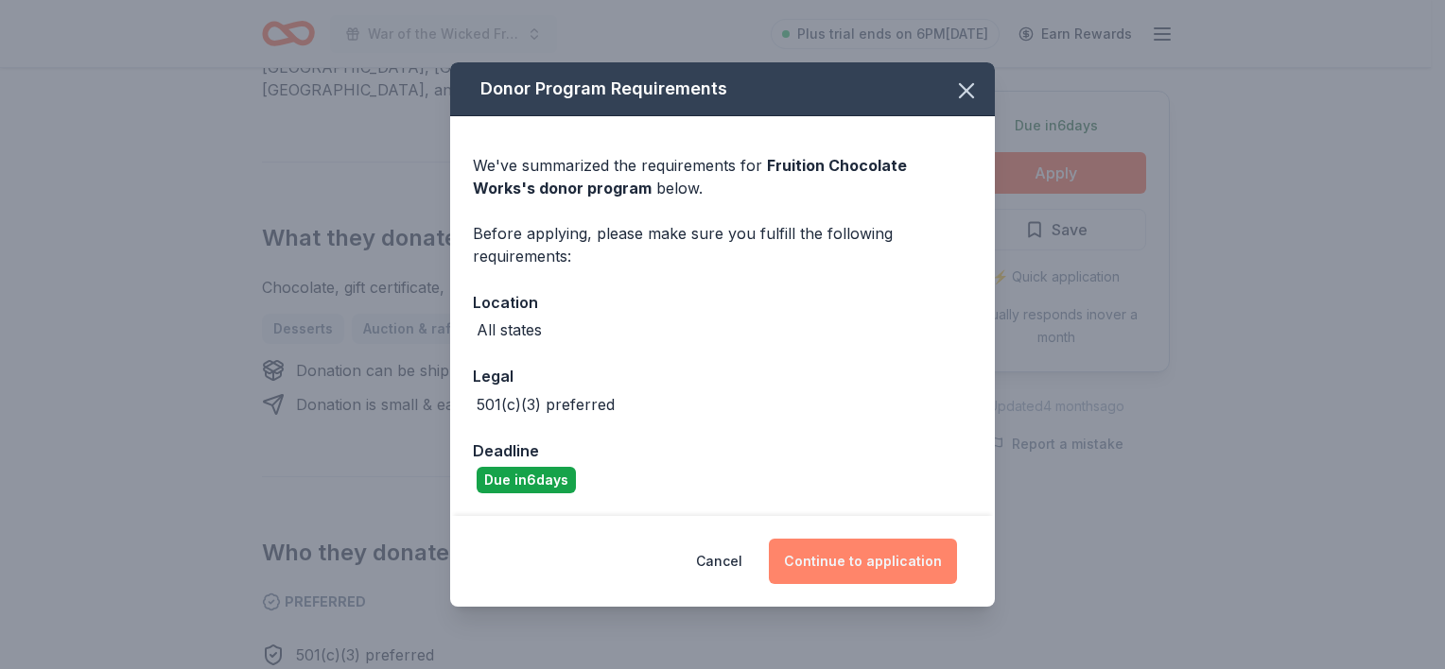
click at [843, 552] on button "Continue to application" at bounding box center [863, 561] width 188 height 45
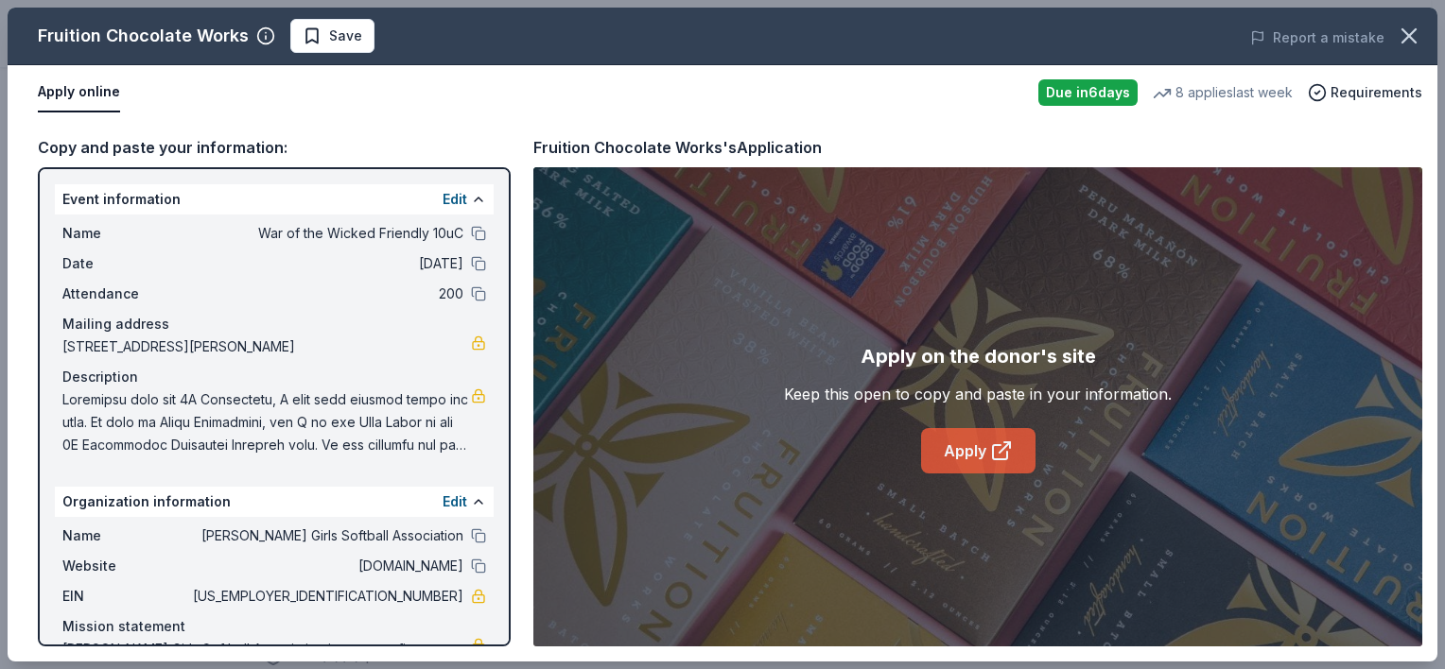
click at [979, 459] on link "Apply" at bounding box center [978, 450] width 114 height 45
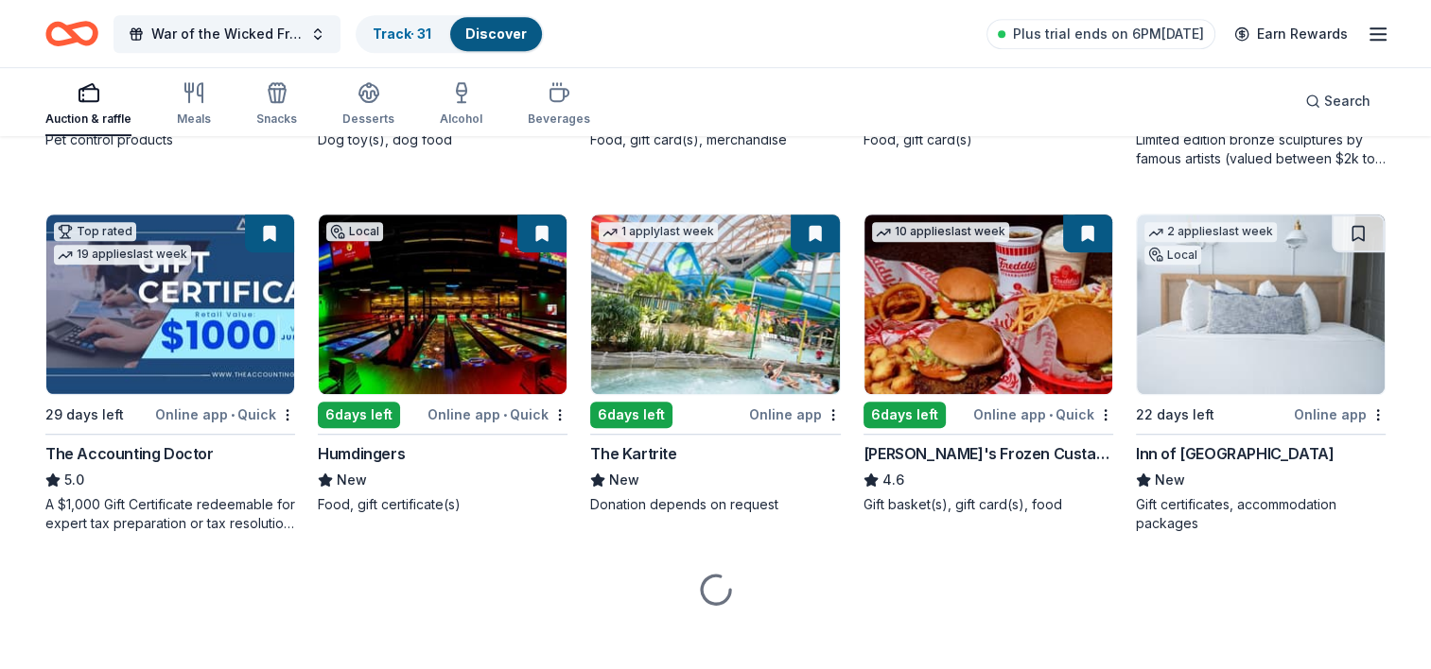
scroll to position [1223, 0]
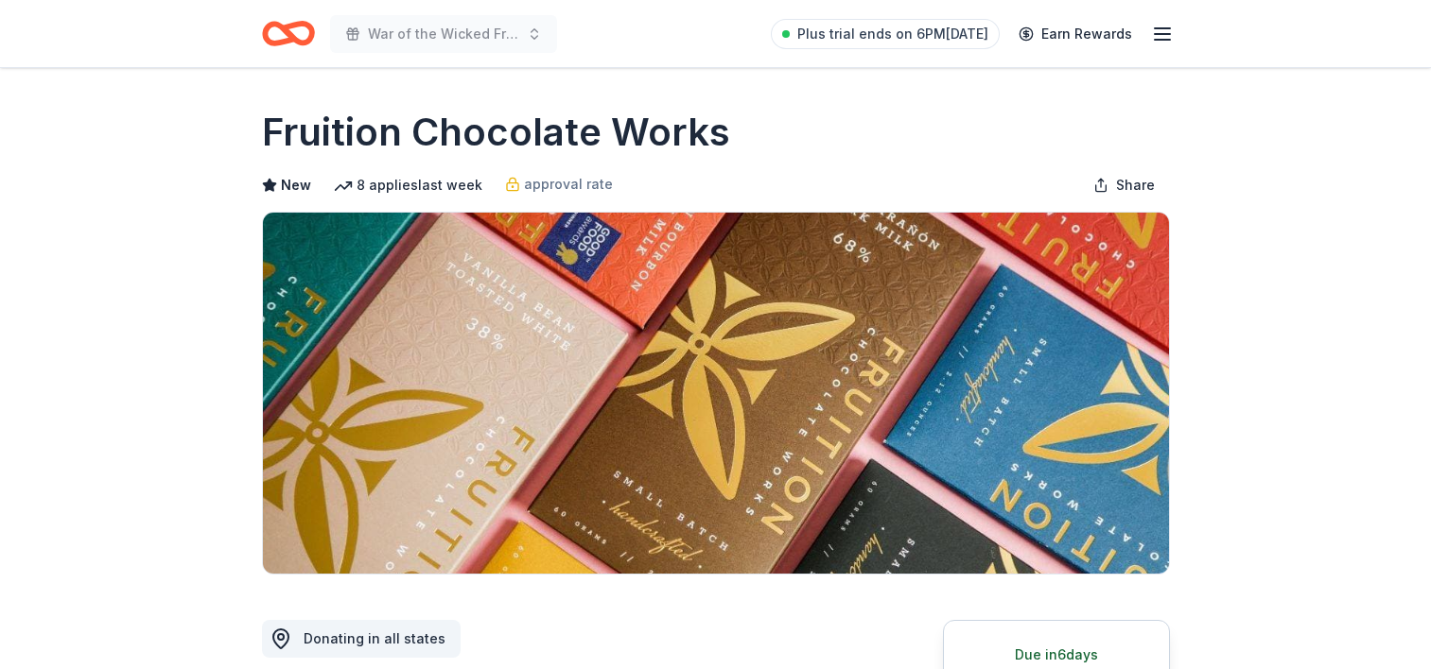
scroll to position [693, 0]
